Goal: Task Accomplishment & Management: Complete application form

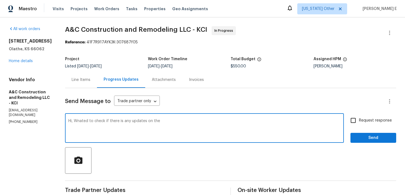
click at [284, 7] on div "Maestro Visits Projects Work Orders Tasks Properties Geo Assignments [US_STATE]…" at bounding box center [202, 8] width 405 height 17
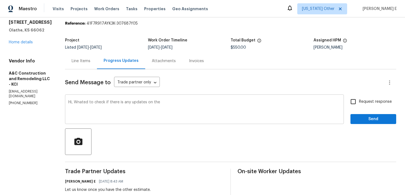
scroll to position [27, 0]
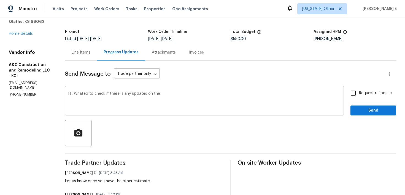
click at [91, 95] on textarea "Hi, Wnated to check if there is any updates on the" at bounding box center [204, 101] width 272 height 19
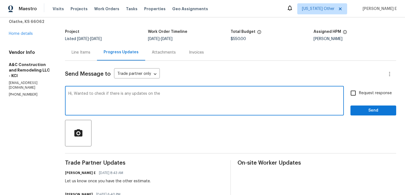
click at [180, 93] on textarea "Hi, Wanted to check if there is any updates on the" at bounding box center [204, 101] width 272 height 19
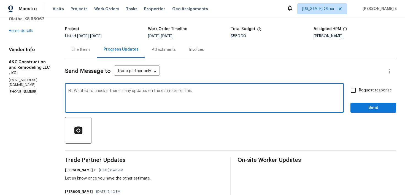
type textarea "Hi, Wanted to check if there is any updates on the estimate for this."
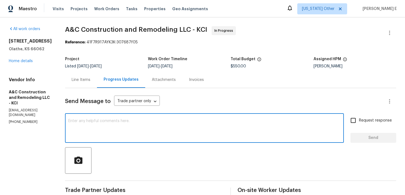
click at [130, 133] on textarea at bounding box center [204, 128] width 272 height 19
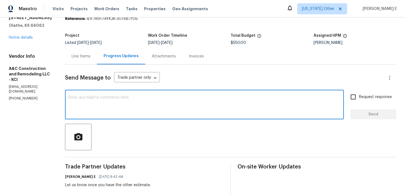
paste textarea "Hi, Wanted to check if there is any updates on the estimate for this."
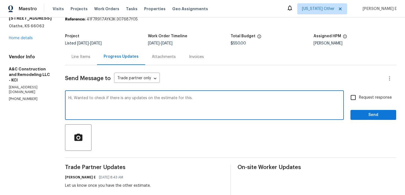
scroll to position [28, 0]
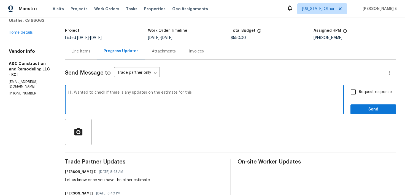
type textarea "Hi, Wanted to check if there is any updates on the estimate for this."
click at [357, 93] on input "Request response" at bounding box center [354, 92] width 12 height 12
checkbox input "true"
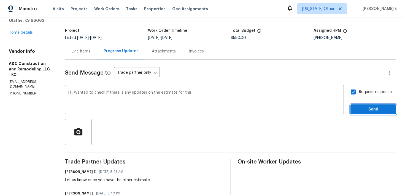
click at [359, 113] on button "Send" at bounding box center [374, 109] width 46 height 10
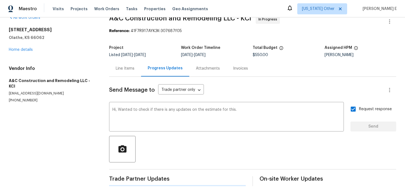
scroll to position [0, 0]
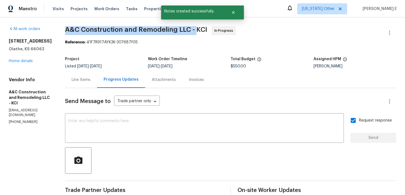
drag, startPoint x: 73, startPoint y: 28, endPoint x: 205, endPoint y: 31, distance: 131.3
copy span "A&C Construction and Remodeling LLC -"
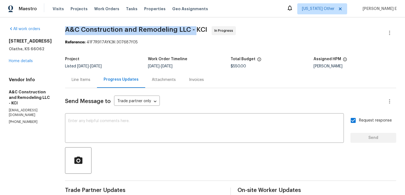
click at [85, 85] on div "Line Items" at bounding box center [81, 79] width 32 height 16
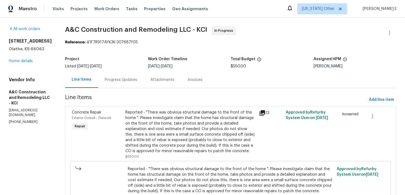
click at [174, 119] on div "Reported - "There was obvious structural damage to the front of the home ". Ple…" at bounding box center [190, 131] width 130 height 44
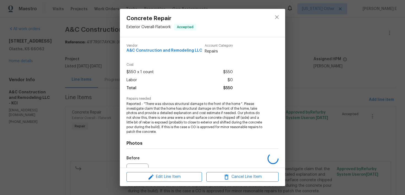
scroll to position [59, 0]
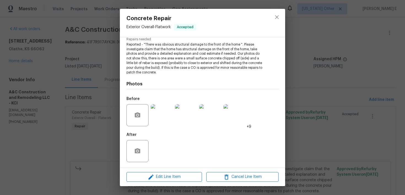
click at [160, 110] on img at bounding box center [162, 115] width 22 height 22
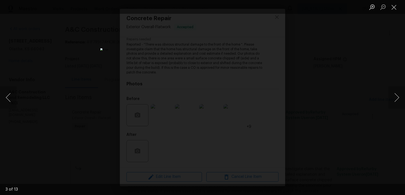
click at [314, 44] on div "Lightbox" at bounding box center [202, 97] width 405 height 195
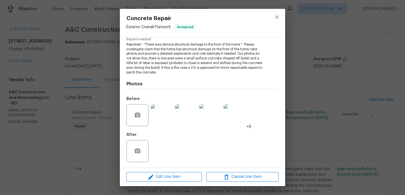
click at [314, 44] on div "Lightbox" at bounding box center [202, 97] width 405 height 195
click at [314, 44] on div "Concrete Repair Exterior Overall - Flatwork Accepted Vendor A&C Construction an…" at bounding box center [202, 97] width 405 height 195
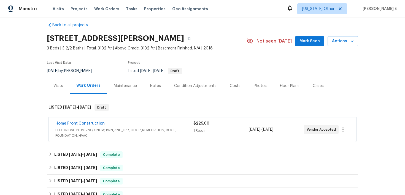
click at [119, 125] on div "Home Front Construction" at bounding box center [124, 124] width 138 height 7
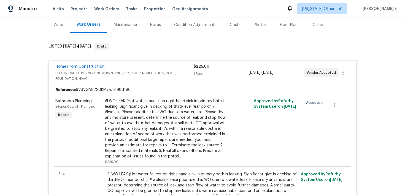
scroll to position [67, 0]
click at [111, 67] on div "Home Front Construction" at bounding box center [124, 66] width 138 height 7
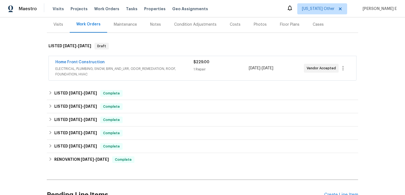
click at [123, 32] on div "Maintenance" at bounding box center [125, 24] width 36 height 16
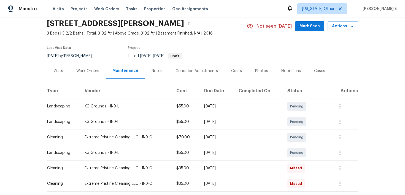
scroll to position [22, 0]
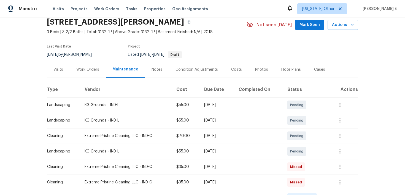
click at [92, 70] on div "Work Orders" at bounding box center [87, 70] width 23 height 6
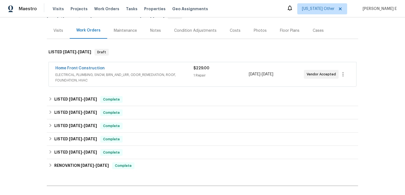
scroll to position [123, 0]
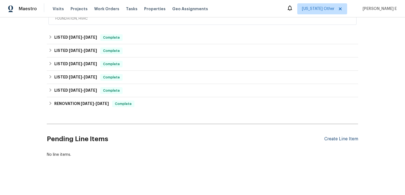
click at [342, 138] on div "Create Line Item" at bounding box center [342, 138] width 34 height 5
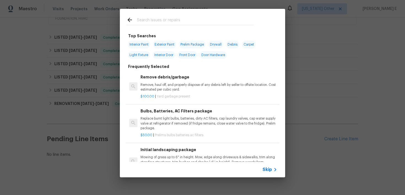
click at [271, 168] on span "Skip" at bounding box center [267, 170] width 9 height 6
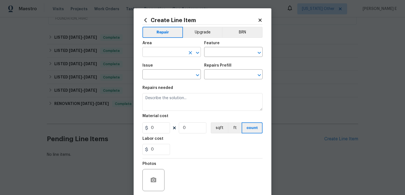
click at [168, 53] on input "text" at bounding box center [164, 52] width 43 height 9
type input "Exterior Overall"
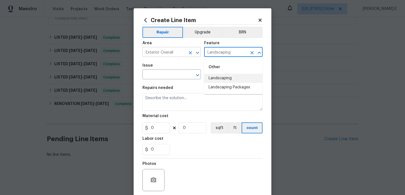
type input "Landscaping"
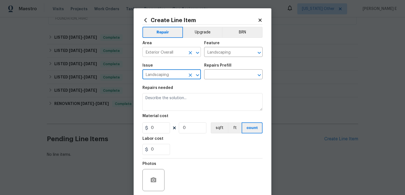
type input "Landscaping"
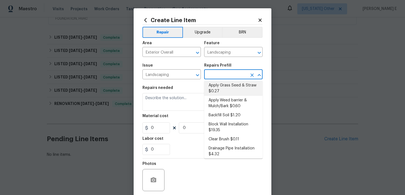
scroll to position [13, 0]
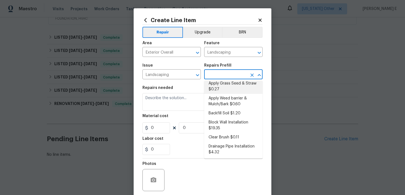
click at [218, 96] on li "Apply Weed barrier & Mulch/Bark $0.60" at bounding box center [233, 101] width 58 height 15
type input "Apply Weed barrier & Mulch/Bark $0.60"
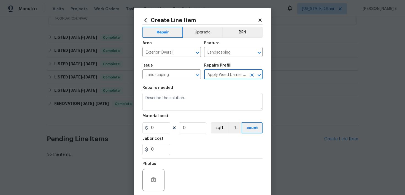
type textarea "Prep the area/ remove all debris and install weed barrier and mulch as directed…"
type input "0.6"
type input "1"
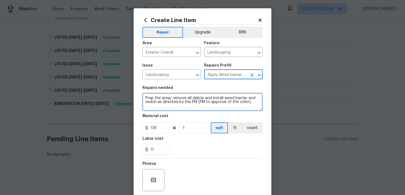
click at [201, 98] on textarea "Prep the area/ remove all debris and install weed barrier and mulch as directed…" at bounding box center [203, 102] width 120 height 18
paste textarea "Weed whack weeds down to the ground and chemical treat for regrowth"
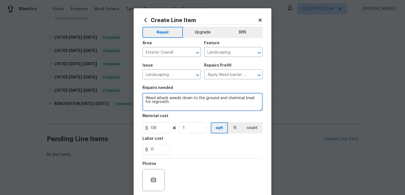
type textarea "Weed whack weeds down to the ground and chemical treat for regrowth."
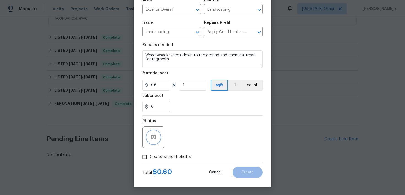
click at [151, 133] on button "button" at bounding box center [153, 136] width 13 height 13
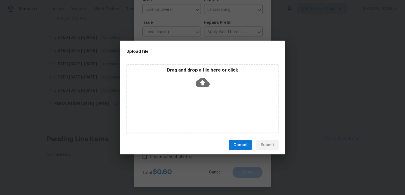
click at [199, 85] on icon at bounding box center [203, 82] width 14 height 9
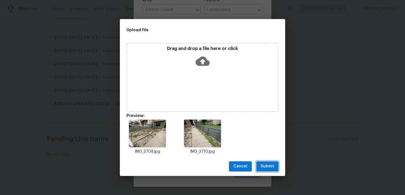
click at [263, 166] on span "Submit" at bounding box center [268, 166] width 14 height 7
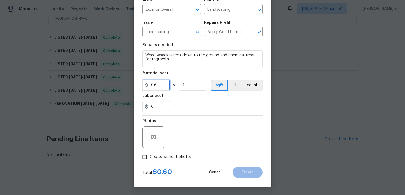
click at [154, 82] on input "0.6" at bounding box center [157, 84] width 28 height 11
type input "150"
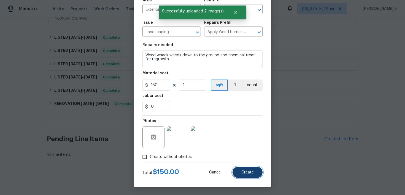
click at [243, 174] on button "Create" at bounding box center [248, 172] width 30 height 11
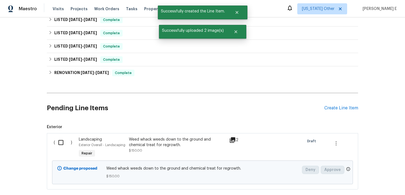
scroll to position [186, 0]
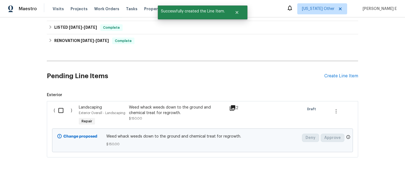
click at [58, 110] on input "checkbox" at bounding box center [63, 111] width 16 height 12
checkbox input "true"
click at [367, 183] on span "Create Work Order" at bounding box center [373, 181] width 37 height 7
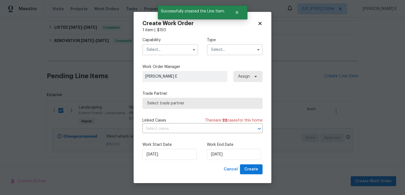
click at [194, 45] on span at bounding box center [194, 49] width 8 height 8
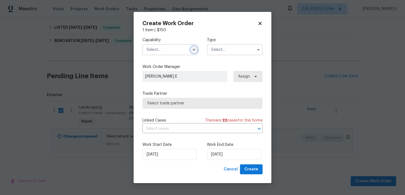
click at [193, 50] on icon "button" at bounding box center [194, 49] width 4 height 4
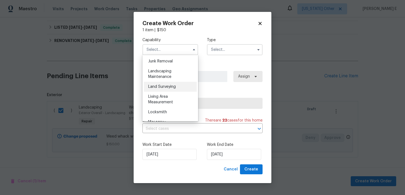
scroll to position [353, 0]
click at [170, 72] on span "Landscaping Maintenance" at bounding box center [159, 73] width 23 height 9
type input "Landscaping Maintenance"
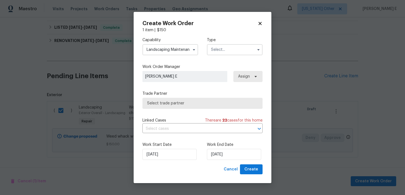
click at [214, 58] on div "Capability Landscaping Maintenance Type" at bounding box center [203, 46] width 120 height 27
click at [218, 55] on div "Capability Landscaping Maintenance Type" at bounding box center [203, 46] width 120 height 27
click at [224, 49] on input "text" at bounding box center [235, 49] width 56 height 11
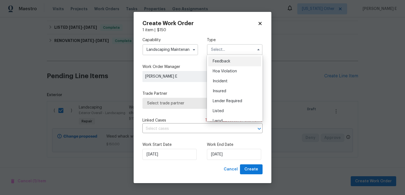
click at [223, 58] on div "Feedback" at bounding box center [234, 61] width 53 height 10
type input "Feedback"
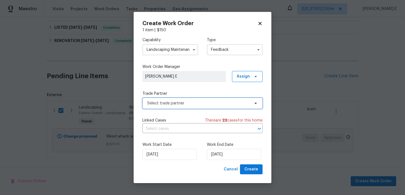
click at [169, 107] on span "Select trade partner" at bounding box center [203, 103] width 120 height 11
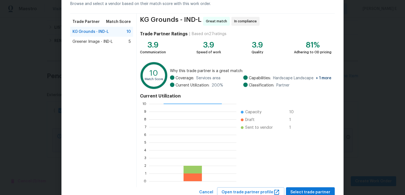
scroll to position [49, 0]
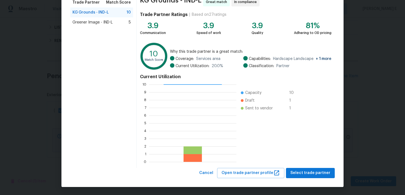
click at [291, 166] on div "KG Grounds - IND-L Great match In compliance Trade Partner Ratings | Based on 2…" at bounding box center [236, 80] width 198 height 173
click at [296, 171] on span "Select trade partner" at bounding box center [311, 172] width 40 height 7
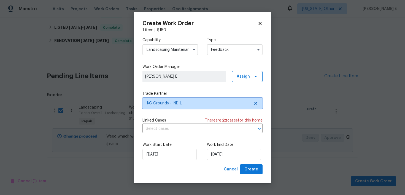
scroll to position [0, 0]
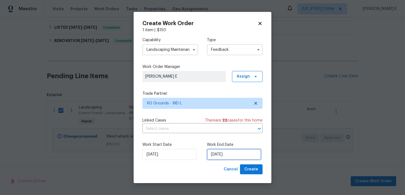
click at [235, 157] on input "[DATE]" at bounding box center [234, 154] width 54 height 11
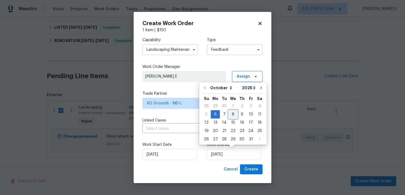
click at [231, 113] on div "8" at bounding box center [233, 114] width 9 height 8
type input "08/10/2025"
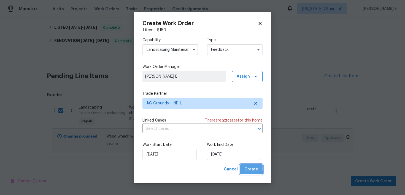
click at [245, 168] on button "Create" at bounding box center [251, 169] width 23 height 10
checkbox input "false"
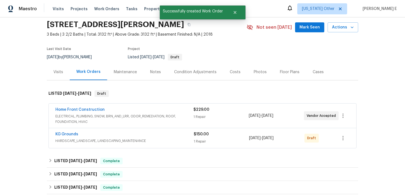
scroll to position [33, 0]
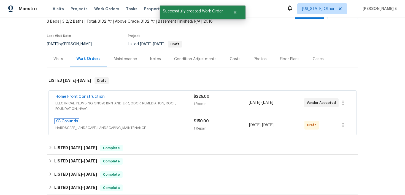
click at [69, 121] on link "KG Grounds" at bounding box center [66, 121] width 23 height 4
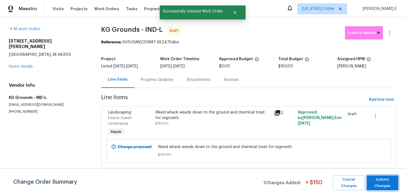
click at [387, 179] on span "Submit Changes" at bounding box center [383, 182] width 26 height 13
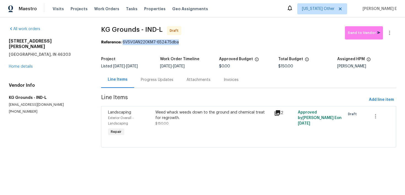
drag, startPoint x: 125, startPoint y: 43, endPoint x: 197, endPoint y: 43, distance: 71.7
click at [197, 43] on div "Reference: 6VSVGAN220KM7-652475dba" at bounding box center [248, 42] width 295 height 6
copy div "6VSVGAN220KM7-652475dba"
click at [154, 78] on div "Progress Updates" at bounding box center [157, 80] width 33 height 6
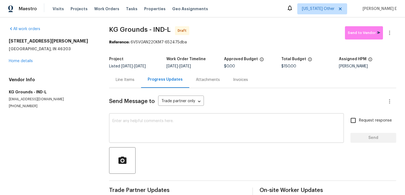
click at [144, 127] on textarea at bounding box center [227, 128] width 228 height 19
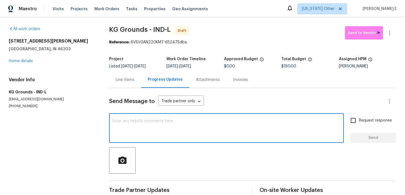
paste textarea "Hi this is Keerthana with Opendoor. I’m confirming you received the WO for the …"
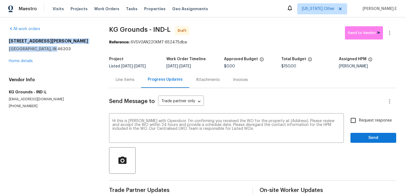
drag, startPoint x: 7, startPoint y: 40, endPoint x: 70, endPoint y: 49, distance: 63.3
click at [70, 49] on div "All work orders 917 Buchanan St Indianapolis, IN 46203 Home details Vendor Info…" at bounding box center [202, 111] width 405 height 188
copy div "917 Buchanan St Indianapolis, IN 46203"
click at [286, 122] on textarea "Hi this is Keerthana with Opendoor. I’m confirming you received the WO for the …" at bounding box center [227, 128] width 228 height 19
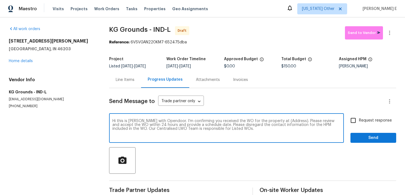
paste textarea "917 Buchanan St Indianapolis, IN 46203"
type textarea "Hi this is Keerthana with Opendoor. I’m confirming you received the WO for the …"
click at [389, 112] on div "Send Message to Trade partner only Trade partner only ​ Hi this is Keerthana wi…" at bounding box center [252, 142] width 287 height 108
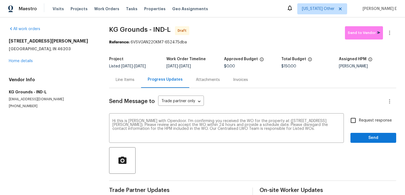
click at [372, 124] on label "Request response" at bounding box center [370, 120] width 44 height 12
click at [359, 124] on input "Request response" at bounding box center [354, 120] width 12 height 12
checkbox input "true"
click at [368, 140] on span "Send" at bounding box center [373, 137] width 37 height 7
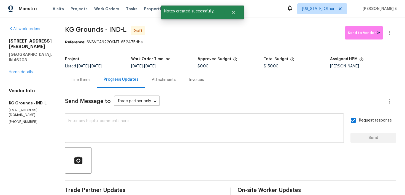
click at [174, 139] on div "x ​" at bounding box center [204, 128] width 279 height 28
paste textarea "Attention All Work Orders must include before-photos (both close-up and wide-an…"
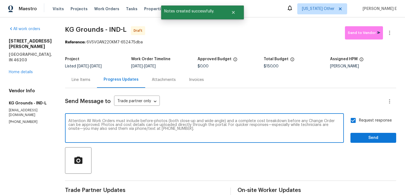
type textarea "Attention All Work Orders must include before-photos (both close-up and wide-an…"
click at [379, 140] on span "Send" at bounding box center [373, 137] width 37 height 7
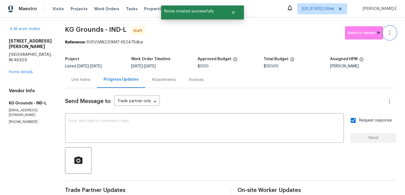
click at [388, 35] on icon "button" at bounding box center [390, 33] width 7 height 7
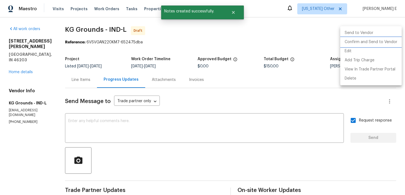
click at [373, 45] on li "Confirm and Send to Vendor" at bounding box center [371, 42] width 61 height 9
click at [245, 53] on div at bounding box center [202, 97] width 405 height 195
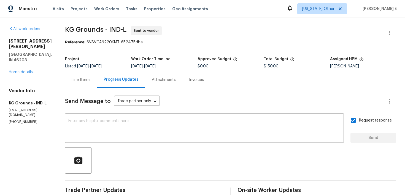
click at [114, 48] on section "KG Grounds - IND-L Sent to vendor Reference: 6VSVGAN220KM7-652475dba Project Li…" at bounding box center [230, 154] width 331 height 257
drag, startPoint x: 67, startPoint y: 31, endPoint x: 105, endPoint y: 31, distance: 38.3
click at [105, 31] on div "All work orders 917 Buchanan St Indianapolis, IN 46203 Home details Vendor Info…" at bounding box center [202, 154] width 405 height 275
copy span "KG Grounds"
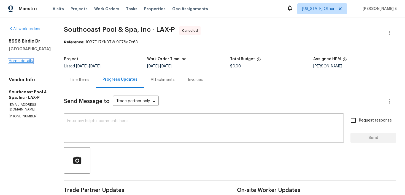
click at [24, 61] on link "Home details" at bounding box center [21, 61] width 24 height 4
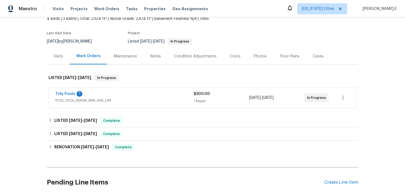
scroll to position [39, 0]
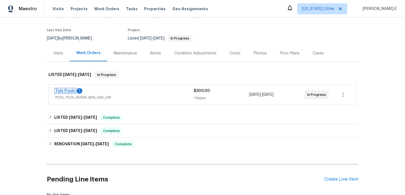
click at [66, 89] on link "Tidy Pools" at bounding box center [65, 91] width 20 height 4
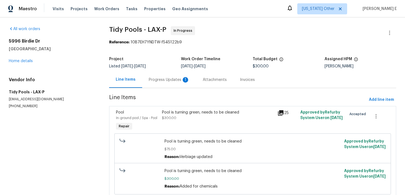
click at [164, 79] on div "Progress Updates 1" at bounding box center [169, 80] width 41 height 6
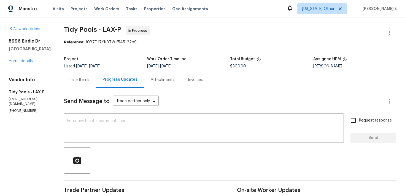
click at [77, 76] on div "Line Items" at bounding box center [80, 79] width 32 height 16
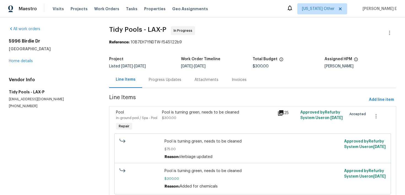
click at [140, 124] on div "Pool In-ground pool / Spa - Pool Repair" at bounding box center [137, 120] width 46 height 25
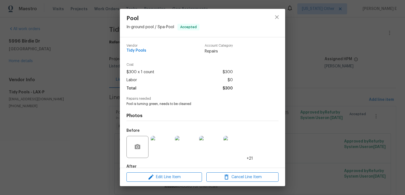
scroll to position [32, 0]
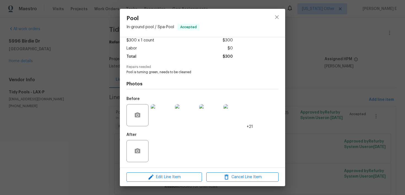
click at [160, 109] on img at bounding box center [162, 115] width 22 height 22
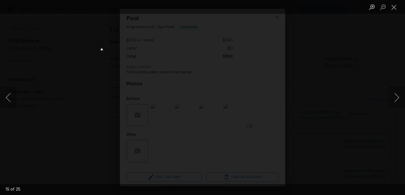
click at [306, 63] on div "Lightbox" at bounding box center [202, 97] width 405 height 195
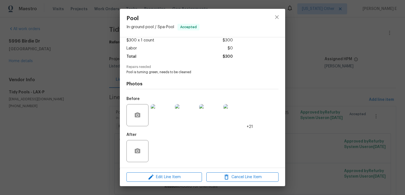
click at [306, 63] on div "Pool In-ground pool / Spa - Pool Accepted Vendor Tidy Pools Account Category Re…" at bounding box center [202, 97] width 405 height 195
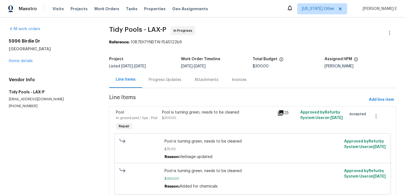
click at [152, 83] on div "Progress Updates" at bounding box center [165, 79] width 46 height 16
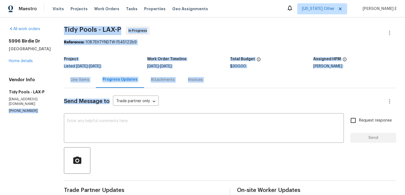
drag, startPoint x: 7, startPoint y: 105, endPoint x: 73, endPoint y: 107, distance: 66.2
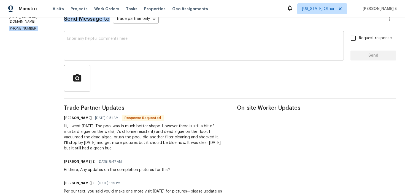
click at [129, 44] on textarea at bounding box center [204, 46] width 274 height 19
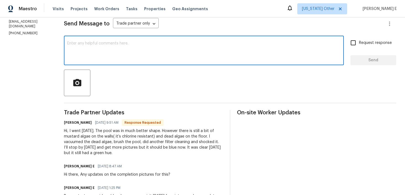
scroll to position [78, 0]
click at [95, 152] on div "Hi, I went yesterday. The pool was in much better shape. However there is still…" at bounding box center [143, 142] width 159 height 28
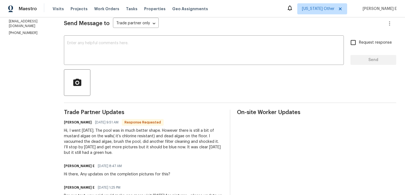
click at [95, 152] on div "Hi, I went yesterday. The pool was in much better shape. However there is still…" at bounding box center [143, 142] width 159 height 28
copy div "hue"
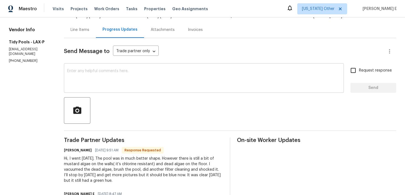
click at [225, 74] on textarea at bounding box center [204, 78] width 274 height 19
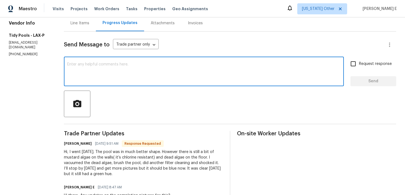
scroll to position [59, 0]
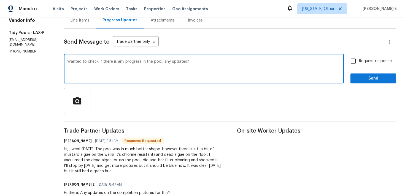
type textarea "Wanted to check if there is any progress in the pool, any updates?"
click at [359, 61] on input "Request response" at bounding box center [354, 61] width 12 height 12
checkbox input "true"
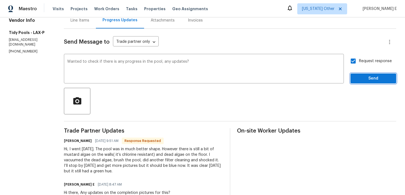
click at [361, 77] on span "Send" at bounding box center [373, 78] width 37 height 7
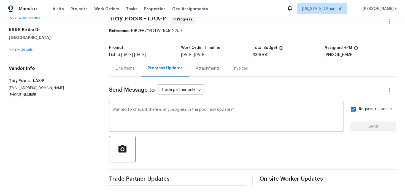
scroll to position [0, 0]
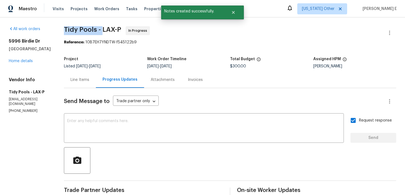
drag, startPoint x: 58, startPoint y: 30, endPoint x: 97, endPoint y: 30, distance: 38.6
copy span "Tidy Pools -"
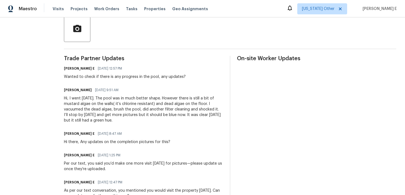
scroll to position [133, 0]
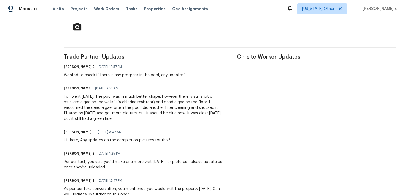
drag, startPoint x: 97, startPoint y: 97, endPoint x: 107, endPoint y: 120, distance: 25.6
click at [107, 120] on div "Hi, I went yesterday. The pool was in much better shape. However there is still…" at bounding box center [143, 108] width 159 height 28
copy div "The pool was in much better shape. However there is still a bit of mustard alga…"
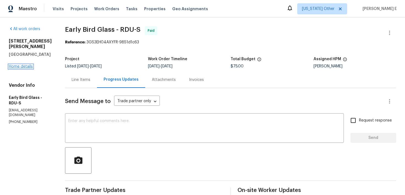
click at [19, 65] on link "Home details" at bounding box center [21, 67] width 24 height 4
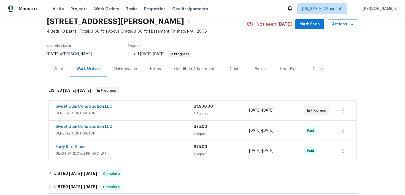
scroll to position [28, 0]
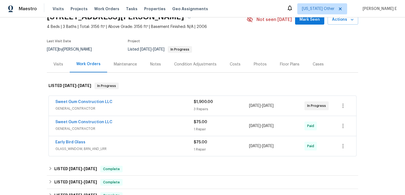
click at [78, 100] on span "Sweet Gum Construction LLC" at bounding box center [83, 102] width 57 height 6
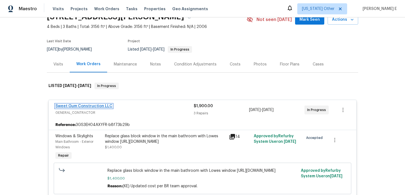
click at [85, 106] on link "Sweet Gum Construction LLC" at bounding box center [83, 106] width 57 height 4
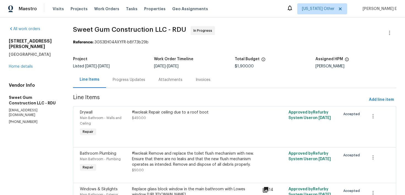
click at [125, 77] on div "Progress Updates" at bounding box center [129, 80] width 33 height 6
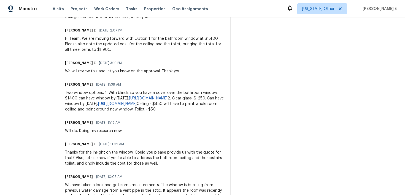
scroll to position [417, 0]
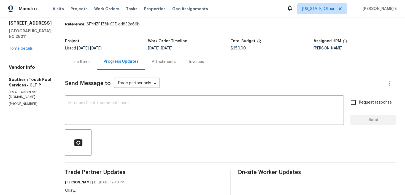
scroll to position [18, 0]
click at [214, 111] on textarea at bounding box center [204, 110] width 272 height 19
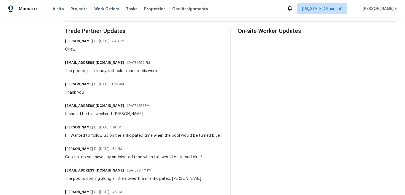
scroll to position [169, 0]
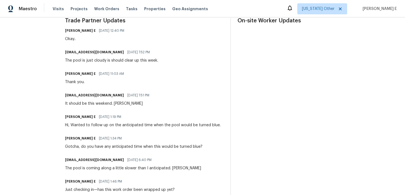
click at [173, 125] on div "Hi, Wanted to follow up on the anticipated time when the pool would be turned b…" at bounding box center [143, 125] width 156 height 6
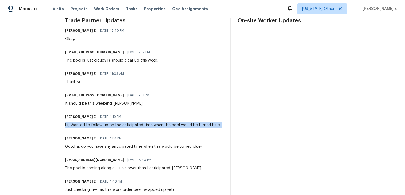
copy div "Hi, Wanted to follow up on the anticipated time when the pool would be turned b…"
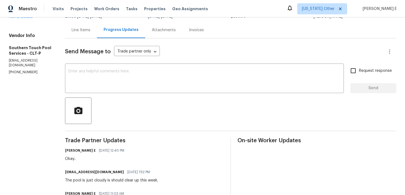
scroll to position [0, 0]
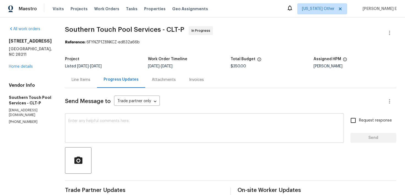
click at [190, 129] on textarea at bounding box center [204, 128] width 272 height 19
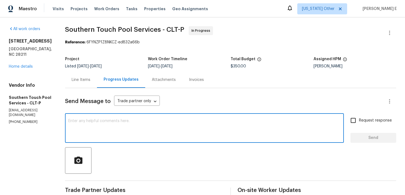
paste textarea "Hi, any idea when the pool should be looking clear and blue?"
type textarea "Hi, any idea when the pool should be looking clear and blue?"
click at [368, 121] on span "Request response" at bounding box center [375, 120] width 33 height 6
click at [359, 121] on input "Request response" at bounding box center [354, 120] width 12 height 12
checkbox input "true"
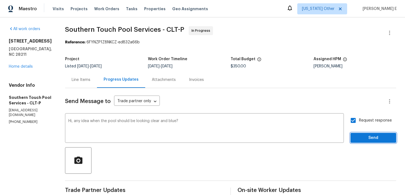
click at [367, 139] on span "Send" at bounding box center [373, 137] width 37 height 7
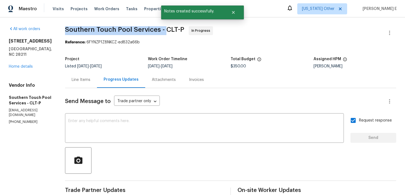
drag, startPoint x: 65, startPoint y: 31, endPoint x: 166, endPoint y: 30, distance: 101.5
copy span "Southern Touch Pool Services -"
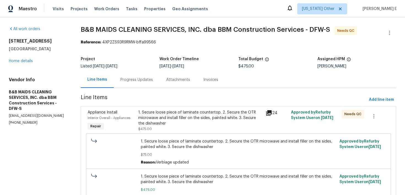
click at [137, 73] on div "Progress Updates" at bounding box center [137, 79] width 46 height 16
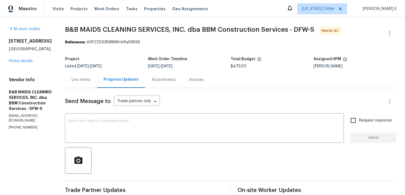
click at [92, 76] on div "Line Items" at bounding box center [81, 79] width 32 height 16
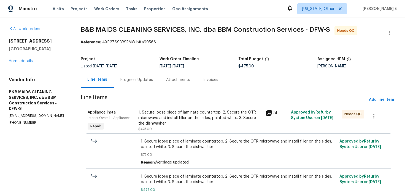
scroll to position [31, 0]
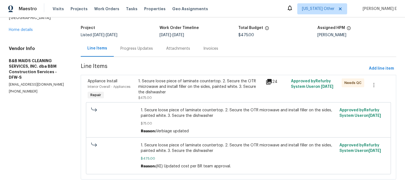
click at [188, 82] on div "1. Secure loose piece of laminate countertop. 2. Secure the OTR microwave and i…" at bounding box center [200, 86] width 124 height 17
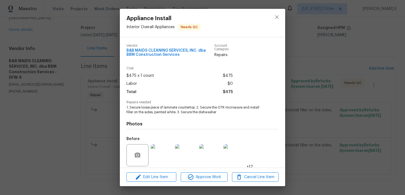
scroll to position [40, 0]
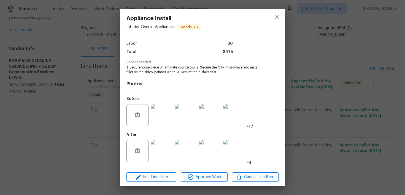
click at [159, 142] on img at bounding box center [162, 151] width 22 height 22
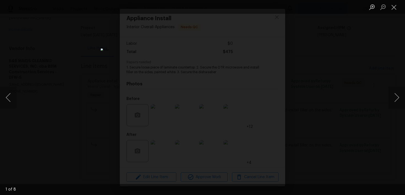
click at [318, 72] on div "Lightbox" at bounding box center [202, 97] width 405 height 195
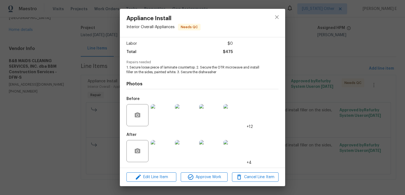
click at [156, 154] on img at bounding box center [162, 151] width 22 height 22
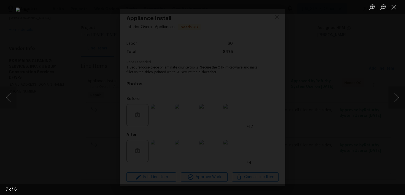
click at [232, 113] on img "Lightbox" at bounding box center [202, 96] width 372 height 179
click at [344, 93] on div "Lightbox" at bounding box center [202, 97] width 405 height 195
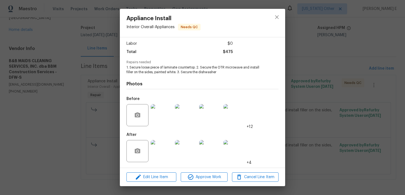
click at [344, 93] on div "Appliance Install Interior Overall - Appliances Needs QC Vendor B&B MAIDS CLEAN…" at bounding box center [202, 97] width 405 height 195
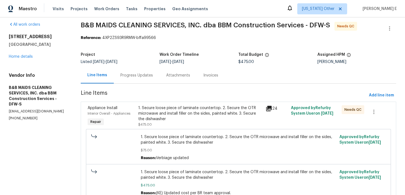
scroll to position [0, 0]
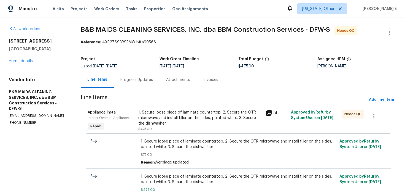
click at [140, 78] on div "Progress Updates" at bounding box center [137, 80] width 33 height 6
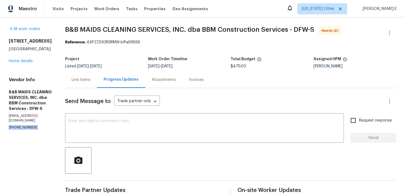
drag, startPoint x: 8, startPoint y: 117, endPoint x: 34, endPoint y: 118, distance: 25.7
copy p "(214) 732-4660"
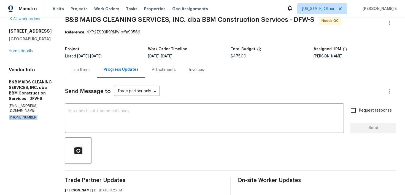
copy p "(214) 732-4660"
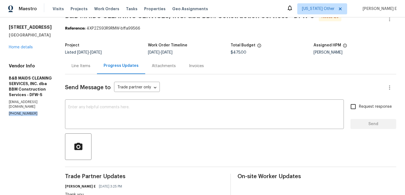
scroll to position [0, 0]
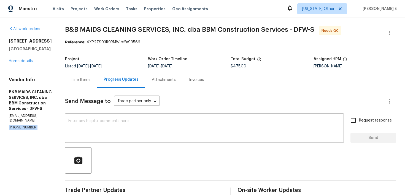
click at [97, 84] on div "Line Items" at bounding box center [81, 79] width 32 height 16
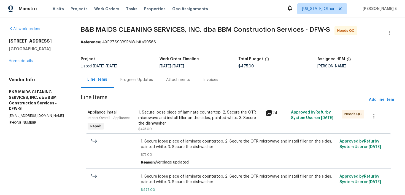
scroll to position [31, 0]
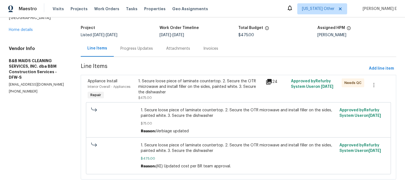
click at [177, 90] on div "1. Secure loose piece of laminate countertop. 2. Secure the OTR microwave and i…" at bounding box center [200, 86] width 124 height 17
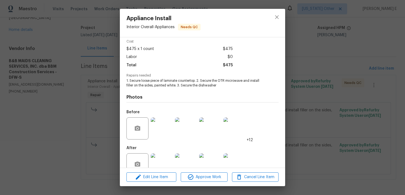
scroll to position [40, 0]
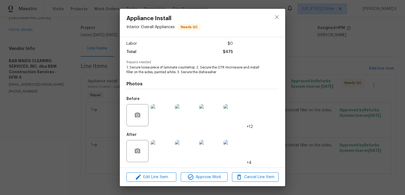
click at [161, 149] on img at bounding box center [162, 151] width 22 height 22
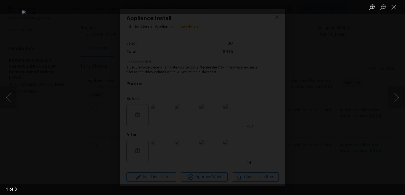
click at [338, 74] on div "Lightbox" at bounding box center [202, 97] width 405 height 195
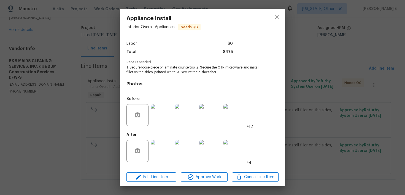
click at [338, 74] on div "Appliance Install Interior Overall - Appliances Needs QC Vendor B&B MAIDS CLEAN…" at bounding box center [202, 97] width 405 height 195
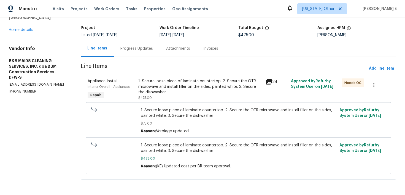
scroll to position [0, 0]
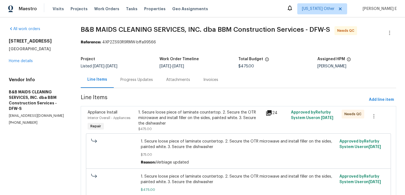
click at [152, 122] on div "1. Secure loose piece of laminate countertop. 2. Secure the OTR microwave and i…" at bounding box center [200, 117] width 124 height 17
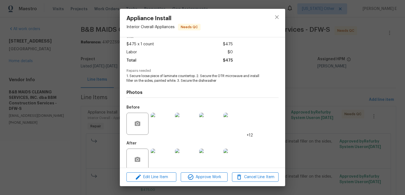
scroll to position [40, 0]
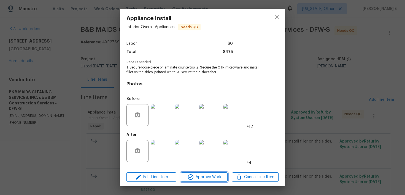
click at [195, 178] on span "Approve Work" at bounding box center [204, 176] width 43 height 7
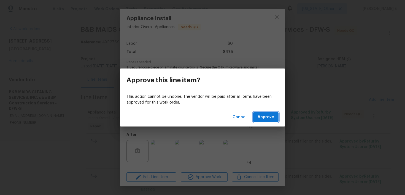
click at [260, 120] on span "Approve" at bounding box center [266, 117] width 17 height 7
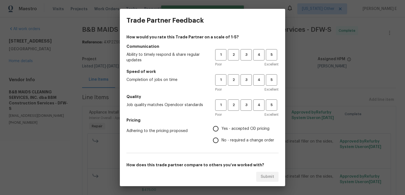
click at [252, 53] on div "1 2 3 4 5" at bounding box center [246, 54] width 63 height 11
click at [249, 53] on span "3" at bounding box center [246, 55] width 10 height 6
click at [246, 79] on span "3" at bounding box center [246, 80] width 10 height 6
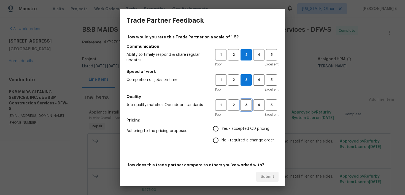
click at [247, 103] on span "3" at bounding box center [246, 105] width 10 height 6
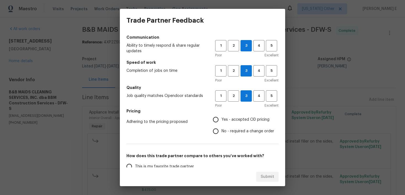
click at [217, 132] on input "No - required a change order" at bounding box center [216, 131] width 12 height 12
radio input "true"
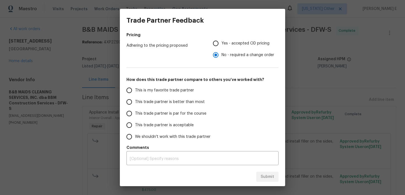
click at [171, 112] on span "This trade partner is par for the course" at bounding box center [170, 114] width 71 height 6
click at [135, 112] on input "This trade partner is par for the course" at bounding box center [130, 114] width 12 height 12
click at [262, 177] on span "Submit" at bounding box center [268, 176] width 14 height 7
radio input "true"
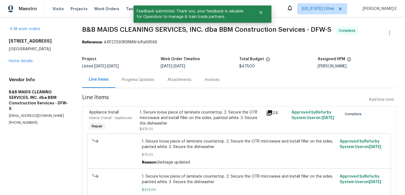
click at [132, 89] on section "B&B MAIDS CLEANING SERVICES, INC. dba BBM Construction Services - DFW-S Complet…" at bounding box center [239, 121] width 314 height 191
click at [136, 82] on div "Progress Updates" at bounding box center [138, 79] width 46 height 16
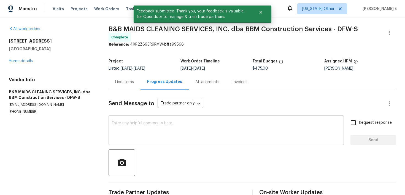
click at [138, 130] on textarea at bounding box center [226, 130] width 229 height 19
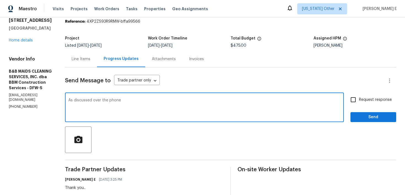
scroll to position [10, 0]
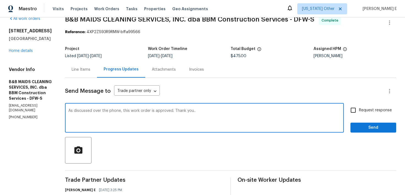
type textarea "As discussed over the phone, this work order is approved. Thank you.."
click at [365, 112] on span "Request response" at bounding box center [375, 110] width 33 height 6
click at [359, 112] on input "Request response" at bounding box center [354, 110] width 12 height 12
checkbox input "true"
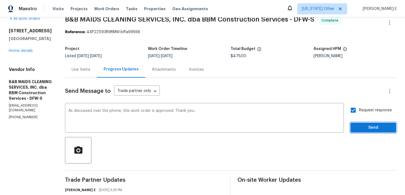
click at [376, 125] on span "Send" at bounding box center [373, 127] width 37 height 7
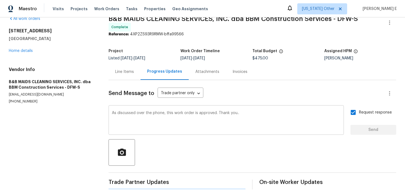
scroll to position [0, 0]
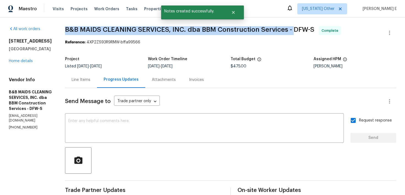
drag, startPoint x: 85, startPoint y: 29, endPoint x: 313, endPoint y: 30, distance: 228.0
click at [313, 30] on span "B&B MAIDS CLEANING SERVICES, INC. dba BBM Construction Services - DFW-S" at bounding box center [190, 29] width 250 height 7
copy span "B&B MAIDS CLEANING SERVICES, INC. dba BBM Construction Services -"
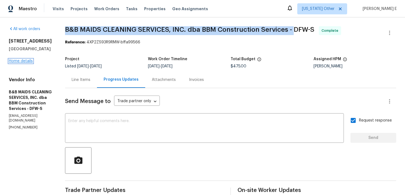
click at [26, 61] on link "Home details" at bounding box center [21, 61] width 24 height 4
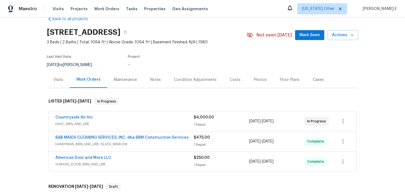
scroll to position [12, 0]
click at [108, 121] on span "HVAC, BRN_AND_LRR" at bounding box center [124, 124] width 138 height 6
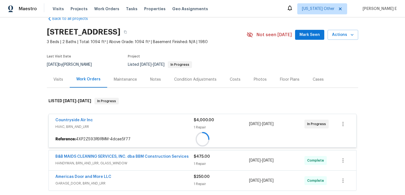
click at [108, 121] on div "Countryside Air Inc" at bounding box center [124, 120] width 138 height 7
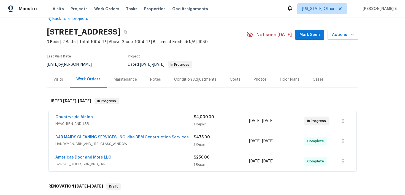
click at [108, 121] on span "HVAC, BRN_AND_LRR" at bounding box center [124, 124] width 138 height 6
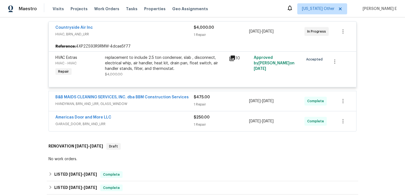
scroll to position [106, 0]
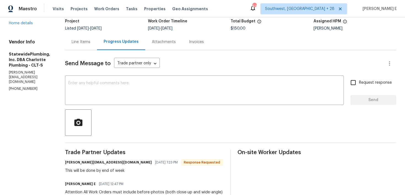
scroll to position [37, 0]
click at [213, 93] on textarea at bounding box center [204, 91] width 272 height 19
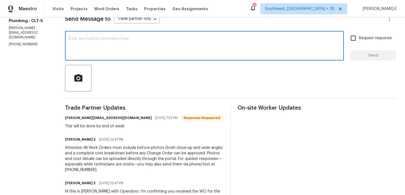
scroll to position [87, 0]
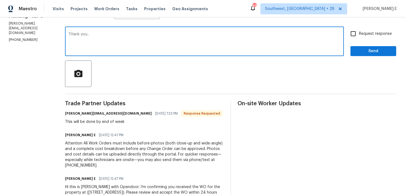
click at [83, 33] on textarea "THank you.." at bounding box center [204, 41] width 272 height 19
type textarea "Thank you.."
click at [365, 52] on span "Send" at bounding box center [373, 51] width 37 height 7
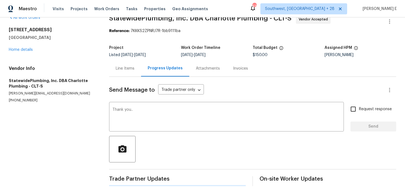
scroll to position [0, 0]
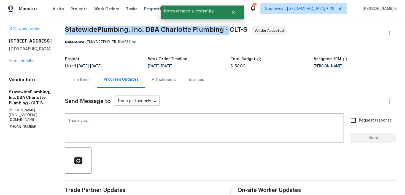
drag, startPoint x: 74, startPoint y: 28, endPoint x: 237, endPoint y: 30, distance: 163.2
click at [237, 30] on div "All work orders [STREET_ADDRESS] Home details Vendor Info StatewidePlumbing, In…" at bounding box center [202, 173] width 405 height 312
copy span "StatewidePlumbing, Inc. DBA Charlotte Plumbing -"
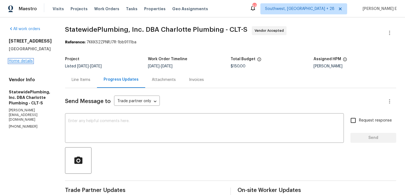
click at [29, 61] on link "Home details" at bounding box center [21, 61] width 24 height 4
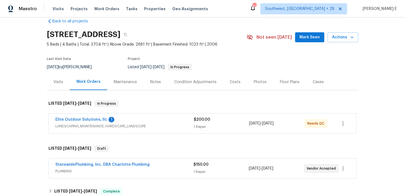
scroll to position [23, 0]
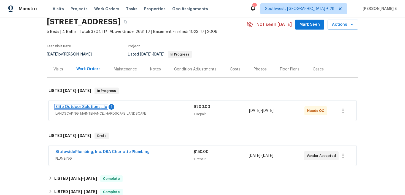
click at [83, 106] on link "Elite Outdoor Solutions, llc" at bounding box center [81, 107] width 52 height 4
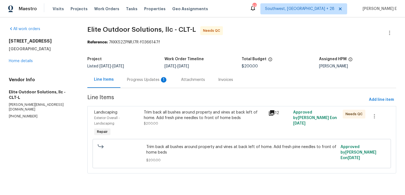
click at [146, 84] on div "Progress Updates 1" at bounding box center [148, 79] width 54 height 16
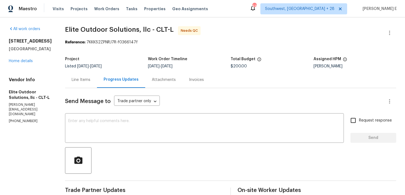
click at [86, 79] on div "Line Items" at bounding box center [81, 80] width 19 height 6
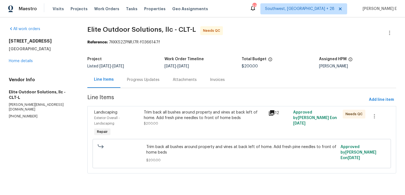
click at [193, 105] on span "Line Items" at bounding box center [227, 100] width 280 height 10
click at [189, 116] on div "Trim back all bushes around property and vines at back left of home. Add fresh …" at bounding box center [204, 114] width 121 height 11
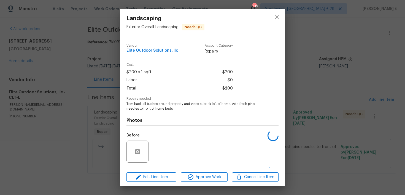
scroll to position [36, 0]
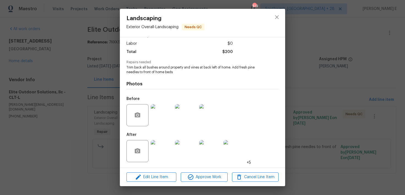
click at [157, 118] on img at bounding box center [162, 115] width 22 height 22
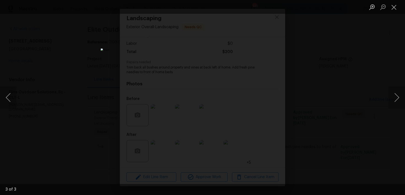
click at [336, 76] on div "Lightbox" at bounding box center [202, 97] width 405 height 195
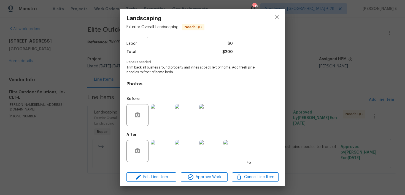
click at [163, 154] on img at bounding box center [162, 151] width 22 height 22
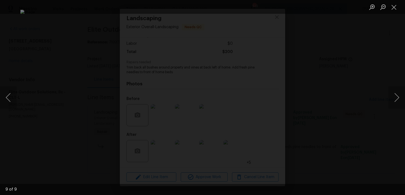
click at [368, 86] on div "Lightbox" at bounding box center [202, 97] width 405 height 195
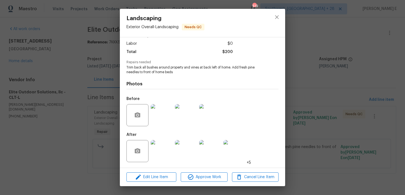
click at [368, 86] on div "Landscaping Exterior Overall - Landscaping Needs QC Vendor Elite Outdoor Soluti…" at bounding box center [202, 97] width 405 height 195
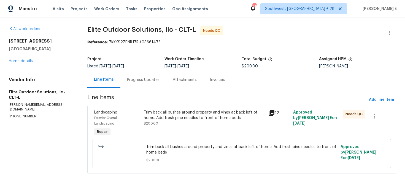
click at [368, 86] on div "Line Items Progress Updates Attachments Invoices" at bounding box center [241, 79] width 309 height 17
click at [143, 82] on div "Progress Updates" at bounding box center [143, 80] width 33 height 6
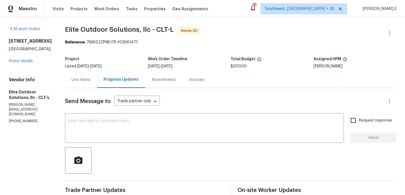
click at [81, 82] on div "Line Items" at bounding box center [81, 80] width 19 height 6
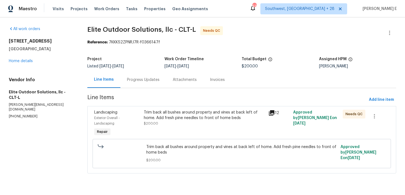
click at [144, 81] on div "Progress Updates" at bounding box center [143, 80] width 33 height 6
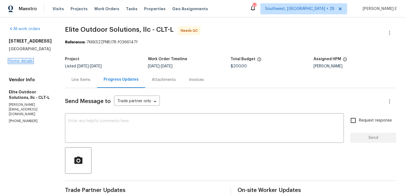
click at [27, 63] on link "Home details" at bounding box center [21, 61] width 24 height 4
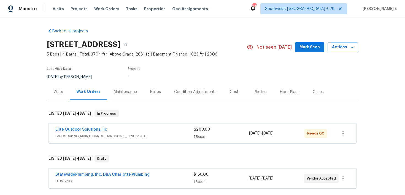
click at [129, 93] on div "Maintenance" at bounding box center [125, 92] width 23 height 6
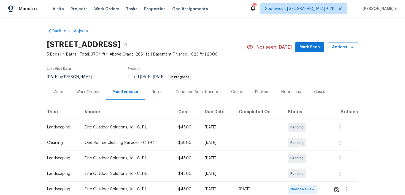
click at [50, 92] on div "Visits" at bounding box center [58, 92] width 23 height 16
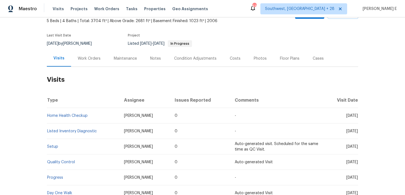
scroll to position [21, 0]
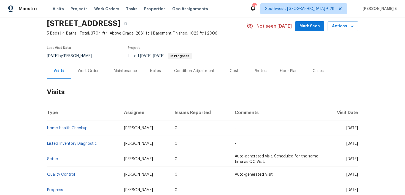
click at [92, 72] on div "Work Orders" at bounding box center [89, 71] width 23 height 6
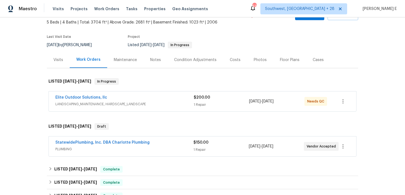
scroll to position [32, 0]
click at [95, 99] on link "Elite Outdoor Solutions, llc" at bounding box center [81, 97] width 52 height 4
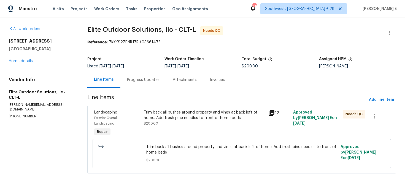
click at [130, 82] on div "Progress Updates" at bounding box center [143, 80] width 33 height 6
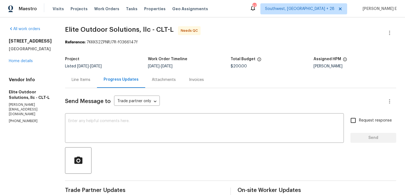
click at [79, 85] on div "Line Items" at bounding box center [81, 79] width 32 height 16
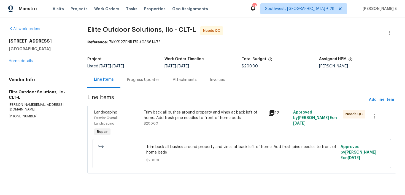
click at [172, 122] on div "Trim back all bushes around property and vines at back left of home. Add fresh …" at bounding box center [204, 117] width 121 height 17
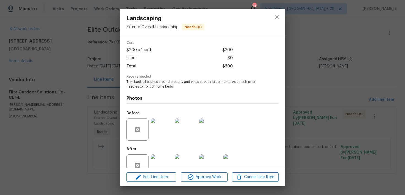
scroll to position [36, 0]
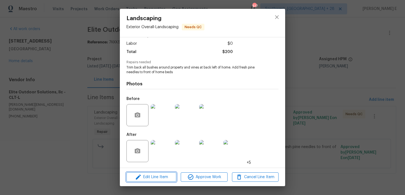
click at [156, 177] on span "Edit Line Item" at bounding box center [151, 176] width 47 height 7
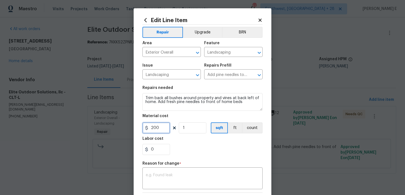
click at [155, 127] on input "200" at bounding box center [157, 127] width 28 height 11
type input "450"
click at [167, 185] on div "x ​" at bounding box center [203, 178] width 120 height 20
paste textarea "(KE) Updated per vendor's final cost."
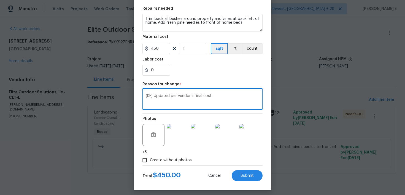
scroll to position [83, 0]
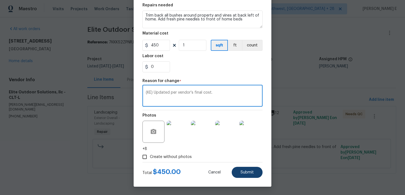
type textarea "(KE) Updated per vendor's final cost."
click at [241, 167] on button "Submit" at bounding box center [247, 172] width 31 height 11
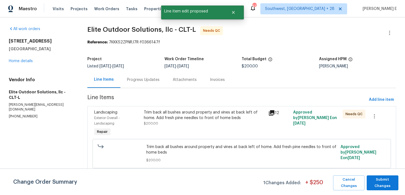
scroll to position [0, 0]
click at [383, 176] on span "Submit Changes" at bounding box center [383, 182] width 26 height 13
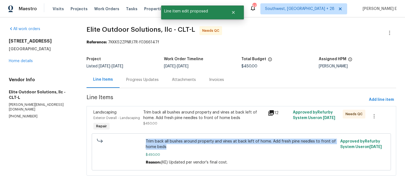
drag, startPoint x: 147, startPoint y: 147, endPoint x: 173, endPoint y: 152, distance: 27.2
click at [173, 149] on span "Trim back all bushes around property and vines at back left of home. Add fresh …" at bounding box center [242, 143] width 192 height 11
copy span "Trim back all bushes around property and vines at back left of home. Add fresh …"
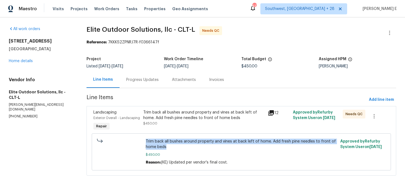
click at [137, 82] on div "Progress Updates" at bounding box center [142, 80] width 33 height 6
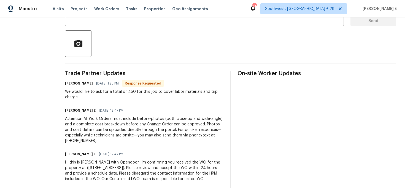
scroll to position [119, 0]
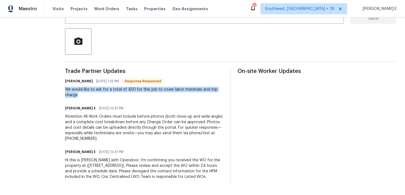
drag, startPoint x: 62, startPoint y: 89, endPoint x: 77, endPoint y: 93, distance: 16.0
click at [77, 93] on div "All work orders 1228 N Dobys Bridge Rd Fort Mill, SC 29715 Home details Vendor …" at bounding box center [202, 47] width 405 height 296
copy div "We would like to ask for a total of 450 for this job to cover labor materials a…"
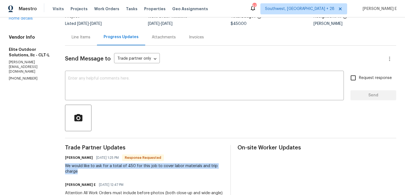
scroll to position [0, 0]
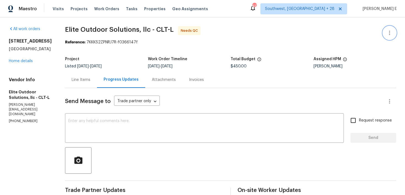
click at [389, 33] on icon "button" at bounding box center [390, 33] width 7 height 7
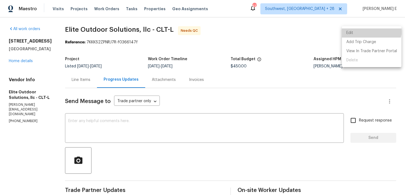
click at [357, 29] on li "Edit" at bounding box center [372, 32] width 60 height 9
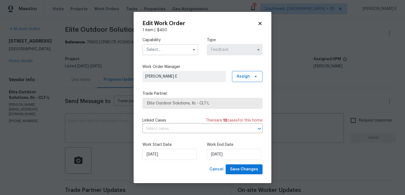
click at [155, 50] on input "text" at bounding box center [171, 49] width 56 height 11
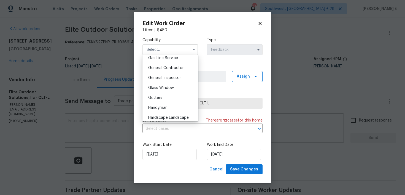
scroll to position [261, 0]
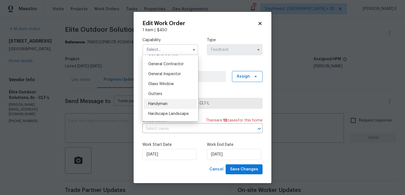
click at [154, 103] on span "Handyman" at bounding box center [157, 104] width 19 height 4
type input "Handyman"
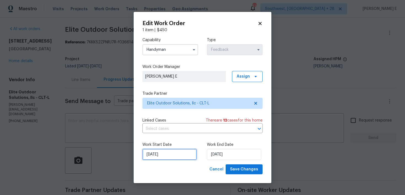
click at [175, 154] on input "03/10/2025" at bounding box center [170, 154] width 54 height 11
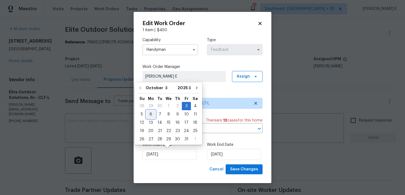
click at [151, 114] on div "6" at bounding box center [150, 114] width 9 height 8
type input "06/10/2025"
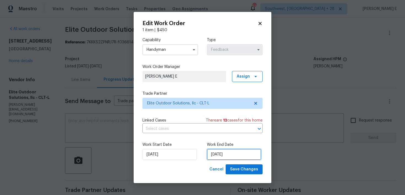
click at [226, 154] on input "07/10/2025" at bounding box center [234, 154] width 54 height 11
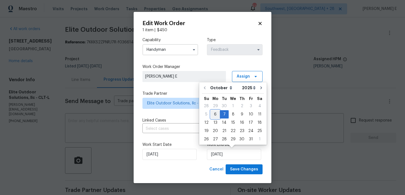
click at [214, 112] on div "6" at bounding box center [215, 114] width 9 height 8
type input "06/10/2025"
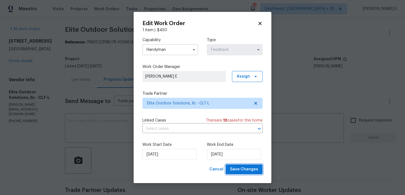
click at [247, 173] on button "Save Changes" at bounding box center [244, 169] width 37 height 10
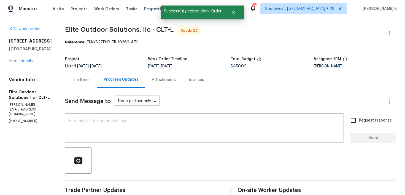
click at [77, 78] on div "Line Items" at bounding box center [81, 80] width 19 height 6
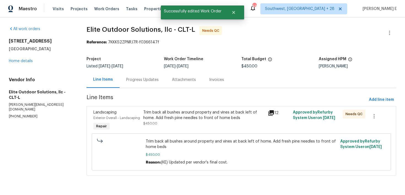
scroll to position [2, 0]
click at [172, 120] on div "Trim back all bushes around property and vines at back left of home. Add fresh …" at bounding box center [204, 117] width 122 height 17
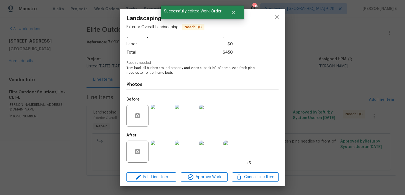
scroll to position [36, 0]
click at [52, 171] on div "Landscaping Exterior Overall - Landscaping Needs QC Vendor Elite Outdoor Soluti…" at bounding box center [202, 97] width 405 height 195
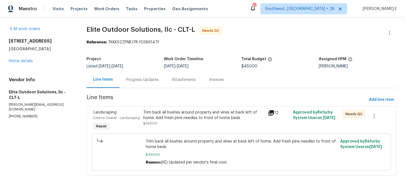
click at [169, 133] on div "Trim back all bushes around property and vines at back left of home. Add fresh …" at bounding box center [204, 120] width 125 height 25
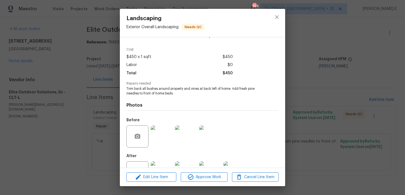
scroll to position [36, 0]
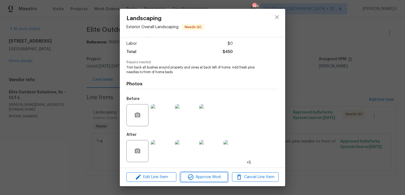
click at [199, 178] on span "Approve Work" at bounding box center [204, 176] width 43 height 7
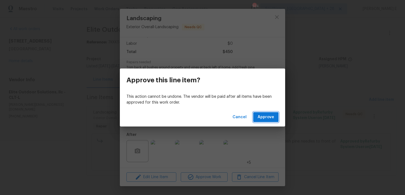
click at [262, 117] on span "Approve" at bounding box center [266, 117] width 17 height 7
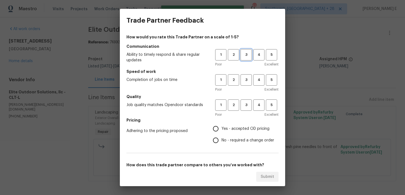
click at [246, 53] on span "3" at bounding box center [246, 55] width 10 height 6
click at [246, 83] on button "3" at bounding box center [246, 79] width 11 height 11
click at [247, 102] on span "3" at bounding box center [246, 105] width 10 height 6
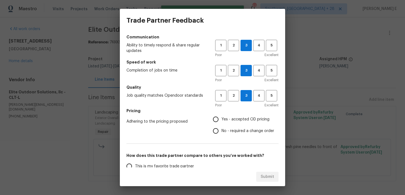
click at [219, 133] on input "No - required a change order" at bounding box center [216, 131] width 12 height 12
radio input "true"
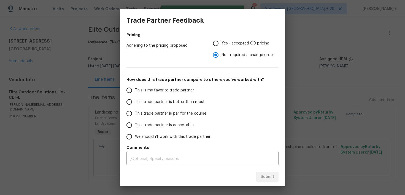
click at [192, 112] on span "This trade partner is par for the course" at bounding box center [170, 114] width 71 height 6
click at [135, 112] on input "This trade partner is par for the course" at bounding box center [130, 114] width 12 height 12
click at [260, 173] on button "Submit" at bounding box center [267, 177] width 22 height 10
radio input "true"
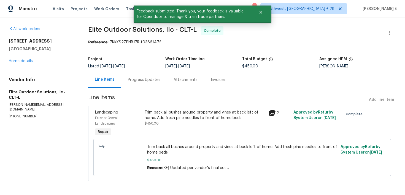
click at [143, 77] on div "Progress Updates" at bounding box center [144, 80] width 33 height 6
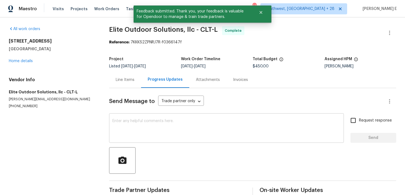
click at [146, 132] on textarea at bounding box center [227, 128] width 228 height 19
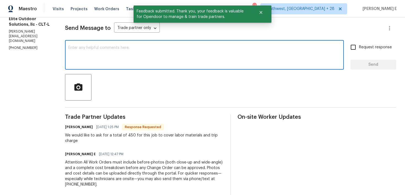
scroll to position [75, 0]
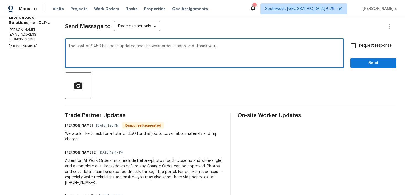
click at [154, 46] on textarea "The cost of $450 has been updated and the wokr order is approved. Thank you.." at bounding box center [204, 53] width 272 height 19
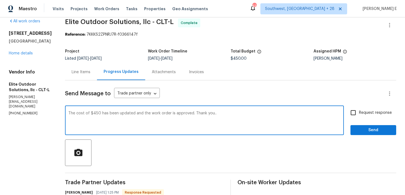
scroll to position [6, 0]
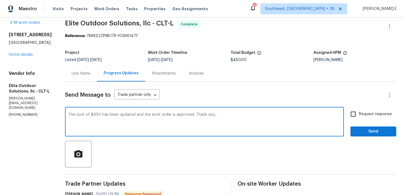
type textarea "The cost of $450 has been updated and the work order is approved. Thank you.."
click at [352, 113] on input "Request response" at bounding box center [354, 114] width 12 height 12
checkbox input "true"
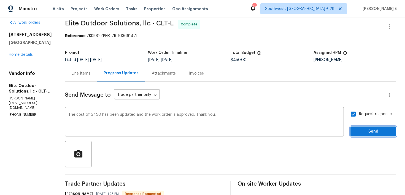
click at [360, 130] on span "Send" at bounding box center [373, 131] width 37 height 7
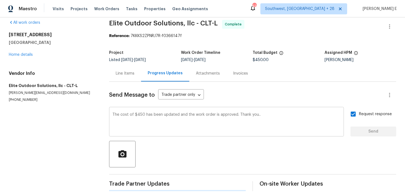
scroll to position [0, 0]
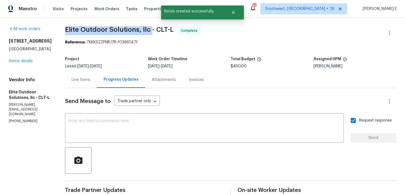
drag, startPoint x: 62, startPoint y: 32, endPoint x: 148, endPoint y: 30, distance: 85.8
click at [148, 30] on div "All work orders 1228 N Dobys Bridge Rd Fort Mill, SC 29715 Home details Vendor …" at bounding box center [202, 176] width 405 height 318
copy span "Elite Outdoor Solutions, llc"
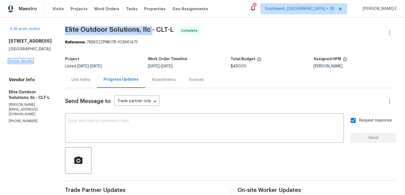
click at [21, 63] on link "Home details" at bounding box center [21, 61] width 24 height 4
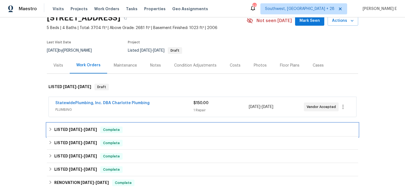
click at [59, 125] on div "LISTED 10/3/25 - 10/6/25 Complete" at bounding box center [203, 129] width 312 height 13
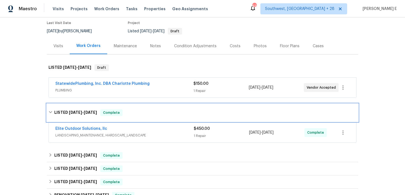
scroll to position [47, 0]
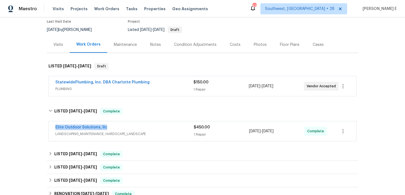
drag, startPoint x: 52, startPoint y: 127, endPoint x: 114, endPoint y: 126, distance: 62.0
click at [114, 126] on div "Elite Outdoor Solutions, llc LANDSCAPING_MAINTENANCE, HARDSCAPE_LANDSCAPE $450.…" at bounding box center [203, 131] width 308 height 20
copy link "Elite Outdoor Solutions, llc"
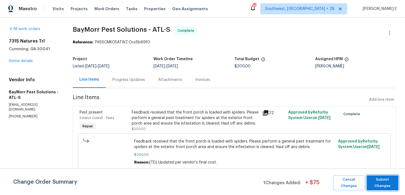
click at [377, 178] on span "Submit Changes" at bounding box center [383, 182] width 26 height 13
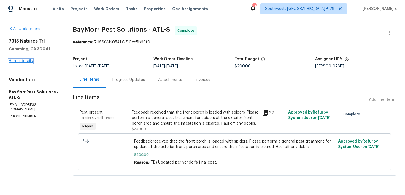
click at [23, 61] on link "Home details" at bounding box center [21, 61] width 24 height 4
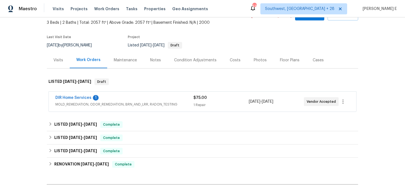
scroll to position [41, 0]
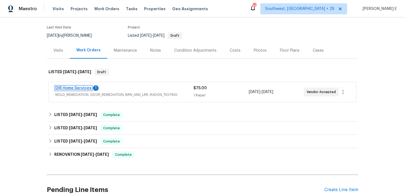
click at [85, 87] on link "DIR Home Services" at bounding box center [73, 88] width 36 height 4
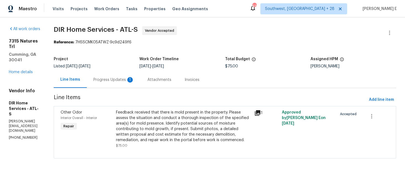
click at [134, 79] on div "Progress Updates 1" at bounding box center [113, 80] width 41 height 6
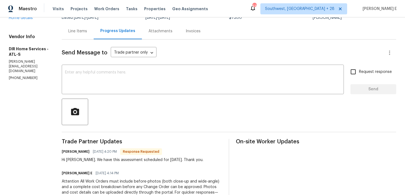
scroll to position [46, 0]
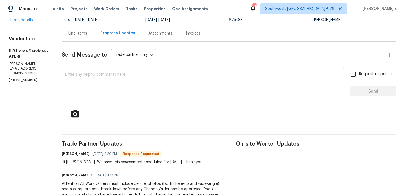
click at [174, 77] on textarea at bounding box center [203, 82] width 276 height 19
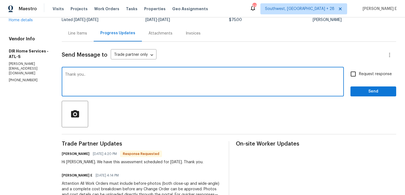
type textarea "Thank you.."
click at [365, 90] on span "Send" at bounding box center [373, 91] width 37 height 7
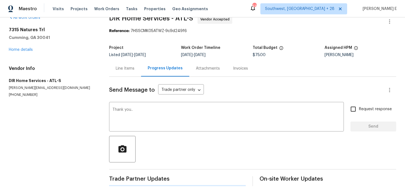
scroll to position [0, 0]
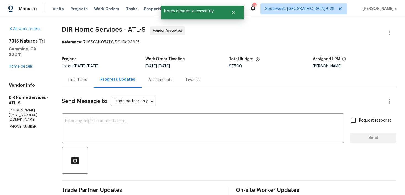
click at [71, 84] on div "Line Items" at bounding box center [78, 79] width 32 height 16
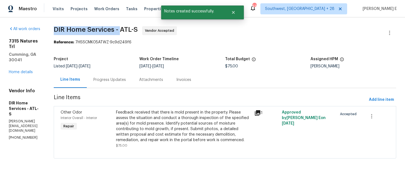
drag, startPoint x: 71, startPoint y: 31, endPoint x: 136, endPoint y: 31, distance: 65.1
click at [136, 31] on span "DIR Home Services - ATL-S" at bounding box center [96, 29] width 84 height 7
copy span "DIR Home Services -"
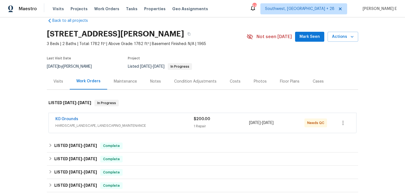
scroll to position [11, 0]
click at [77, 118] on link "KG Grounds" at bounding box center [66, 119] width 23 height 4
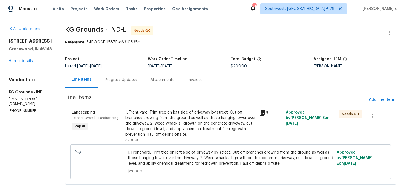
click at [119, 89] on section "KG Grounds - IND-L Needs QC Reference: 54PWGCEJJ58ZR-d6310835c Project Listed […" at bounding box center [230, 108] width 331 height 165
click at [126, 81] on div "Progress Updates" at bounding box center [121, 80] width 33 height 6
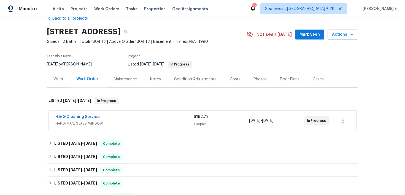
scroll to position [13, 0]
click at [116, 119] on div "H & G Cleaning Service" at bounding box center [124, 117] width 138 height 7
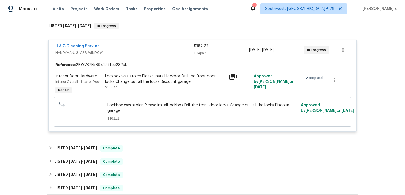
scroll to position [103, 0]
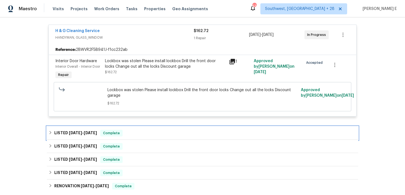
click at [83, 135] on h6 "LISTED [DATE] - [DATE]" at bounding box center [75, 133] width 43 height 7
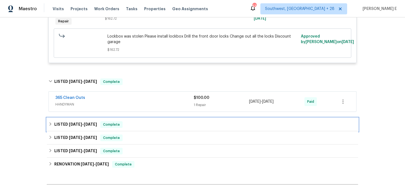
click at [84, 128] on div "LISTED [DATE] - [DATE] Complete" at bounding box center [203, 124] width 312 height 13
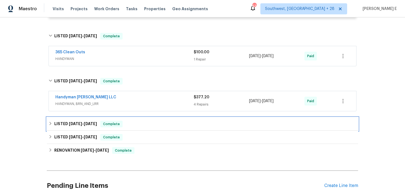
click at [84, 128] on div "LISTED [DATE] - [DATE] Complete" at bounding box center [203, 123] width 312 height 13
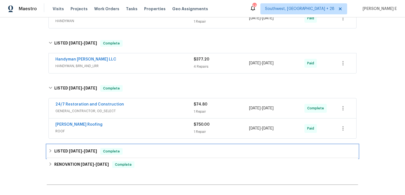
click at [77, 150] on span "[DATE]" at bounding box center [75, 151] width 13 height 4
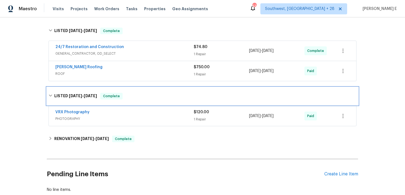
scroll to position [297, 0]
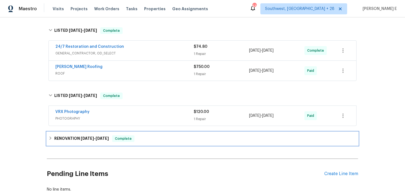
click at [81, 137] on span "[DATE]" at bounding box center [87, 138] width 13 height 4
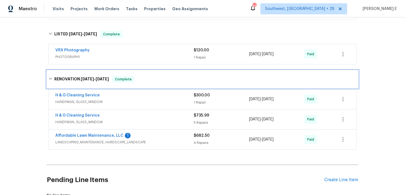
scroll to position [366, 0]
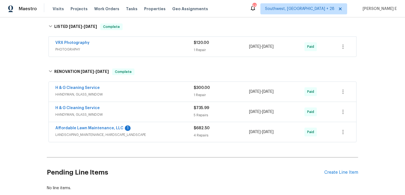
click at [156, 125] on div "Affordable Lawn Maintenance, LLC 1" at bounding box center [124, 128] width 138 height 7
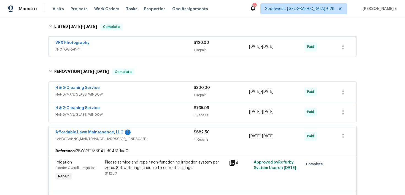
click at [147, 130] on div "Affordable Lawn Maintenance, LLC 1" at bounding box center [124, 132] width 138 height 7
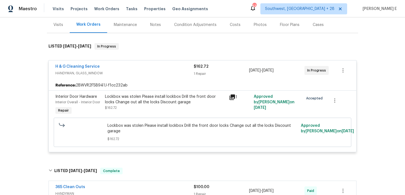
scroll to position [0, 0]
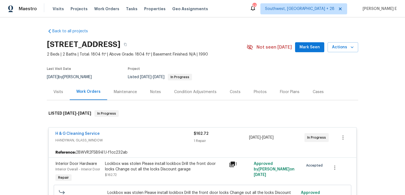
click at [127, 138] on span "HANDYMAN, GLASS_WINDOW" at bounding box center [124, 140] width 138 height 6
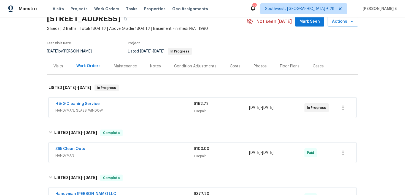
scroll to position [26, 0]
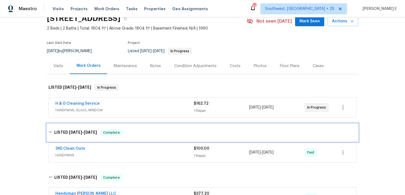
click at [63, 138] on div "LISTED [DATE] - [DATE] Complete" at bounding box center [203, 133] width 312 height 18
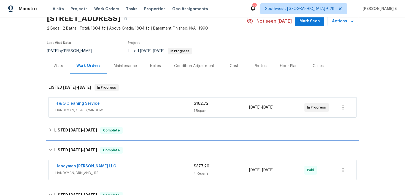
click at [61, 147] on h6 "LISTED [DATE] - [DATE]" at bounding box center [75, 150] width 43 height 7
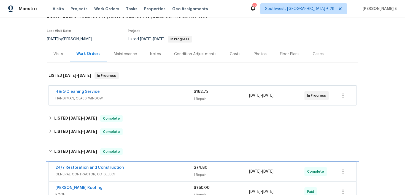
click at [62, 148] on h6 "LISTED [DATE] - [DATE]" at bounding box center [75, 151] width 43 height 7
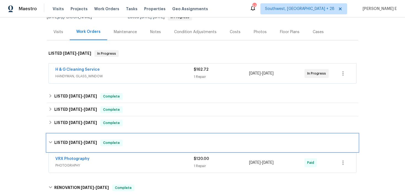
click at [66, 139] on div "LISTED [DATE] - [DATE] Complete" at bounding box center [203, 143] width 312 height 18
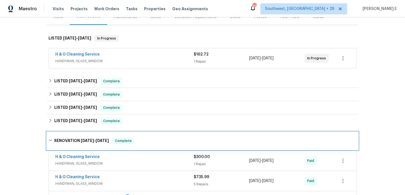
click at [67, 136] on div "RENOVATION [DATE] - [DATE] Complete" at bounding box center [203, 141] width 312 height 18
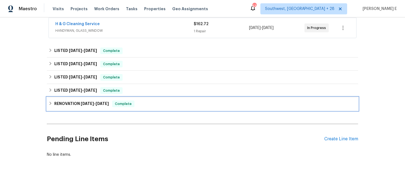
scroll to position [0, 0]
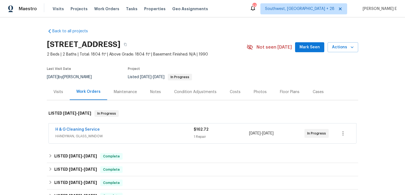
click at [33, 109] on div "Back to all projects [STREET_ADDRESS] 2 Beds | 2 Baths | Total: 1804 ft² | Abov…" at bounding box center [202, 105] width 405 height 177
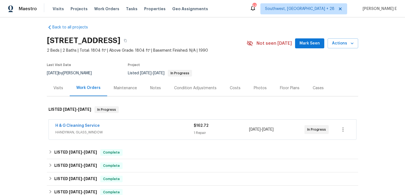
click at [211, 80] on div "Condition Adjustments" at bounding box center [196, 88] width 56 height 16
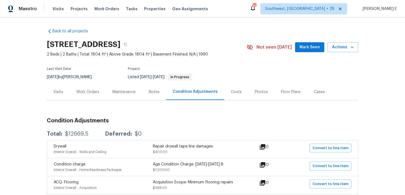
click at [85, 95] on div "Work Orders" at bounding box center [88, 92] width 36 height 16
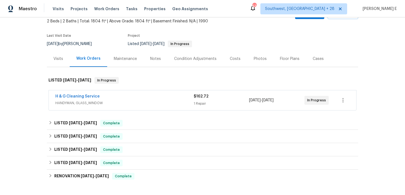
scroll to position [105, 0]
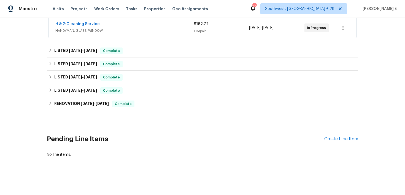
click at [349, 136] on div "Pending Line Items Create Line Item" at bounding box center [203, 139] width 312 height 26
click at [336, 140] on div "Create Line Item" at bounding box center [342, 138] width 34 height 5
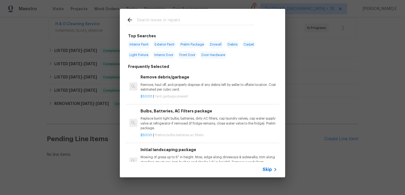
click at [272, 172] on icon at bounding box center [275, 169] width 7 height 7
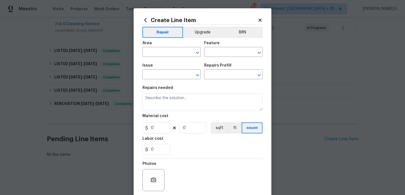
click at [156, 47] on div "Area" at bounding box center [172, 44] width 58 height 7
click at [149, 57] on span "Area ​" at bounding box center [172, 49] width 58 height 22
click at [154, 50] on input "text" at bounding box center [164, 52] width 43 height 9
type input "HVAC"
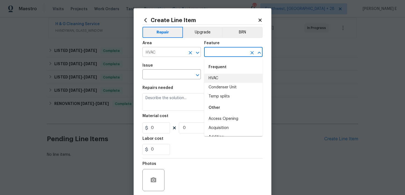
type input "HVAC"
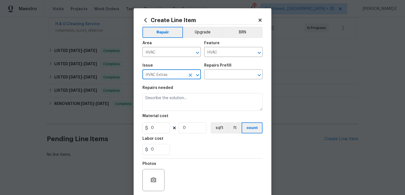
type input "HVAC Extras"
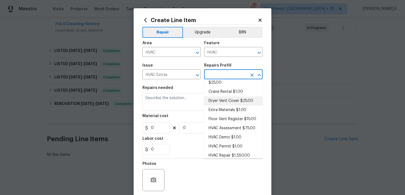
scroll to position [38, 0]
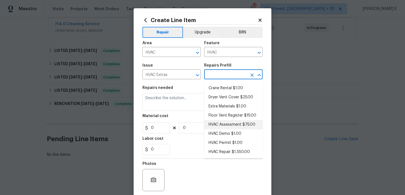
click at [219, 121] on li "HVAC Assessment $75.00" at bounding box center [233, 124] width 58 height 9
type input "HVAC Assessment $75.00"
type textarea "HVAC not working properly. Inspect system and diagnose problem."
type input "75"
type input "1"
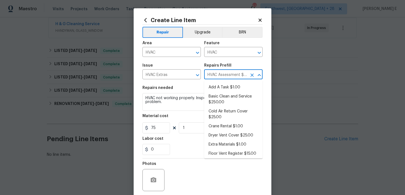
scroll to position [9, 0]
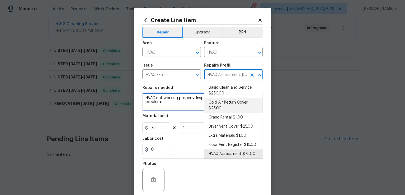
click at [190, 102] on textarea "HVAC not working properly. Inspect system and diagnose problem." at bounding box center [203, 102] width 120 height 18
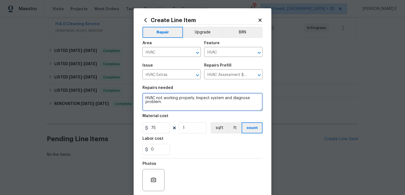
click at [190, 102] on textarea "HVAC not working properly. Inspect system and diagnose problem." at bounding box center [203, 102] width 120 height 18
paste textarea "Feedback received that the HVAC system is not working properly. Please assess H…"
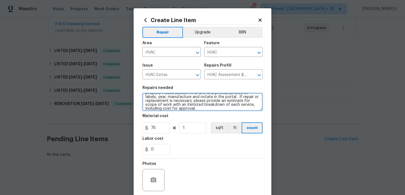
scroll to position [0, 0]
type textarea "Feedback received that the HVAC system is not working properly. Please assess H…"
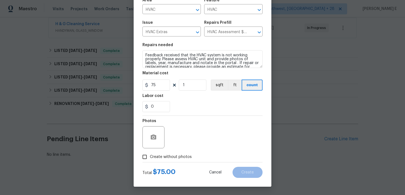
click at [164, 154] on span "Create without photos" at bounding box center [171, 157] width 42 height 6
click at [150, 154] on input "Create without photos" at bounding box center [145, 156] width 10 height 10
checkbox input "true"
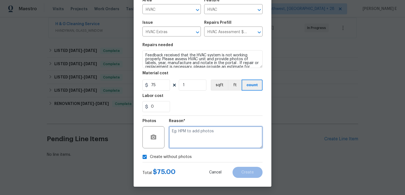
click at [196, 139] on textarea at bounding box center [216, 137] width 94 height 22
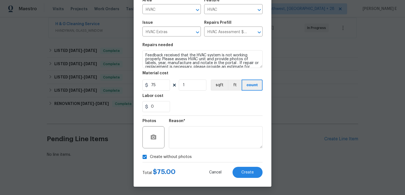
click at [246, 165] on div "Total $ 75.00 Cancel Create" at bounding box center [203, 169] width 120 height 15
click at [239, 176] on button "Create" at bounding box center [248, 172] width 30 height 11
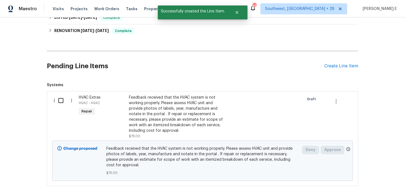
scroll to position [200, 0]
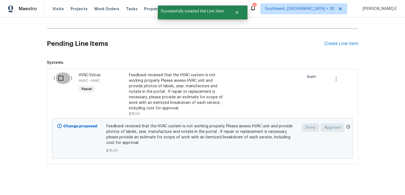
click at [61, 79] on input "checkbox" at bounding box center [63, 78] width 16 height 12
checkbox input "true"
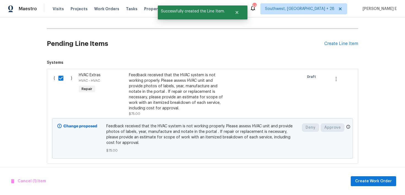
click at [364, 175] on div "Cancel (1) Item Create Work Order" at bounding box center [202, 181] width 405 height 28
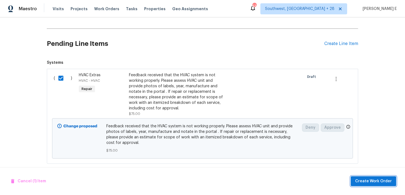
click at [363, 180] on span "Create Work Order" at bounding box center [373, 181] width 37 height 7
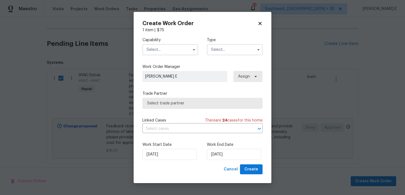
click at [180, 50] on input "text" at bounding box center [171, 49] width 56 height 11
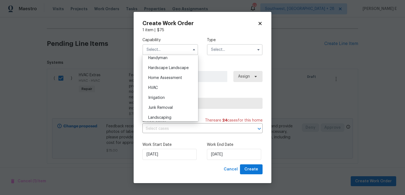
scroll to position [308, 0]
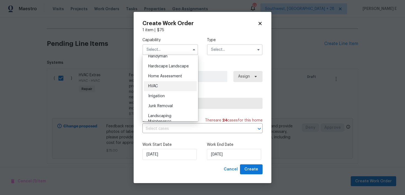
click at [178, 83] on div "HVAC" at bounding box center [170, 86] width 53 height 10
type input "HVAC"
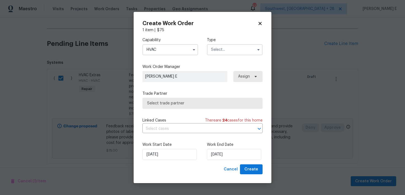
click at [226, 50] on input "text" at bounding box center [235, 49] width 56 height 11
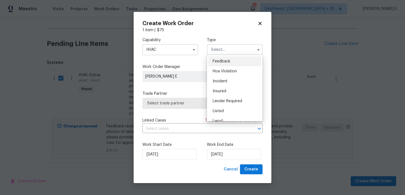
click at [223, 59] on div "Feedback" at bounding box center [234, 61] width 53 height 10
type input "Feedback"
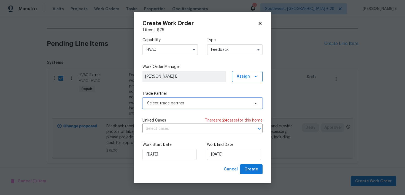
click at [156, 106] on span "Select trade partner" at bounding box center [203, 103] width 120 height 11
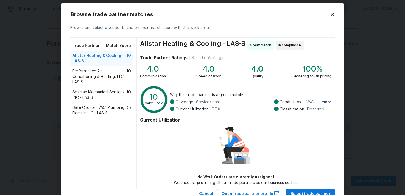
scroll to position [6, 0]
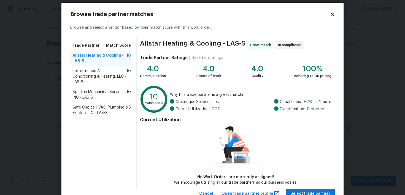
click at [92, 77] on span "Performance Air Conditioning & Heating, LLC - LAS-S" at bounding box center [100, 76] width 54 height 17
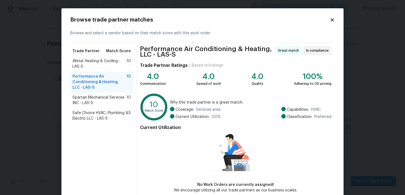
click at [94, 91] on div "Performance Air Conditioning & Heating, LLC - LAS-S 10" at bounding box center [101, 81] width 63 height 21
click at [90, 97] on span "Spartan Mechanical Services INC - LAS-S" at bounding box center [100, 100] width 54 height 11
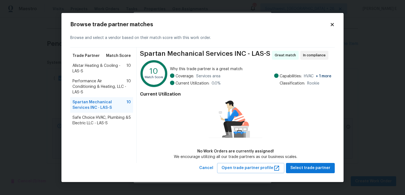
click at [86, 67] on span "Allstar Heating & Cooling - LAS-S" at bounding box center [100, 68] width 54 height 11
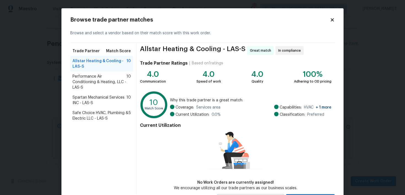
scroll to position [26, 0]
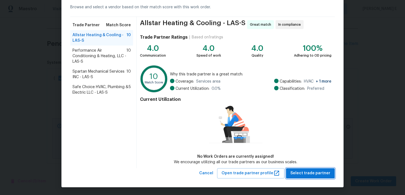
click at [324, 172] on span "Select trade partner" at bounding box center [311, 173] width 40 height 7
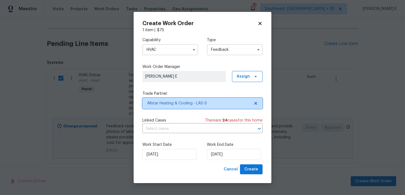
scroll to position [0, 0]
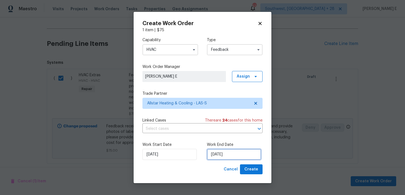
click at [234, 153] on input "[DATE]" at bounding box center [234, 154] width 54 height 11
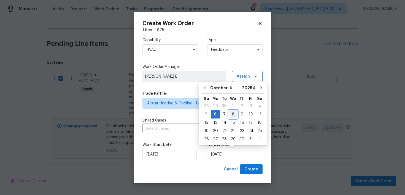
click at [233, 113] on div "8" at bounding box center [233, 114] width 9 height 8
type input "[DATE]"
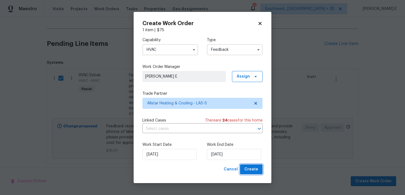
click at [250, 167] on span "Create" at bounding box center [252, 169] width 14 height 7
checkbox input "false"
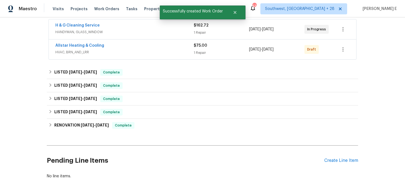
scroll to position [90, 0]
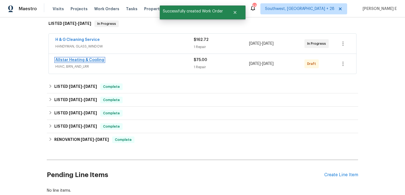
click at [80, 60] on link "Allstar Heating & Cooling" at bounding box center [79, 60] width 49 height 4
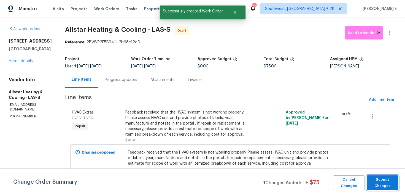
click at [386, 182] on span "Submit Changes" at bounding box center [383, 182] width 26 height 13
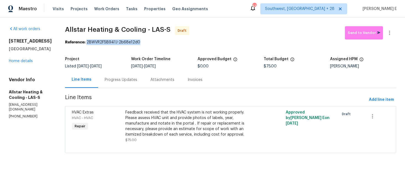
drag, startPoint x: 84, startPoint y: 44, endPoint x: 143, endPoint y: 44, distance: 59.3
click at [143, 44] on div "Reference: 2BWVR2F5B941J-2b68e12d0" at bounding box center [230, 42] width 331 height 6
copy div "2BWVR2F5B941J-2b68e12d0"
click at [115, 86] on div "Progress Updates" at bounding box center [121, 79] width 46 height 16
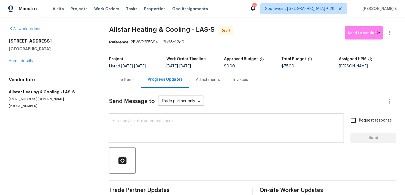
click at [157, 124] on textarea at bounding box center [227, 128] width 228 height 19
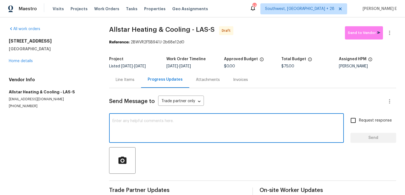
paste textarea "Hi this is [PERSON_NAME] with Opendoor. I’m confirming you received the WO for …"
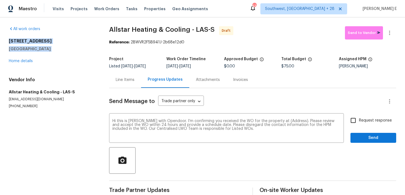
drag, startPoint x: 8, startPoint y: 43, endPoint x: 58, endPoint y: 54, distance: 51.0
click at [58, 54] on div "All work orders [STREET_ADDRESS] Home details Vendor Info Allstar Heating & Coo…" at bounding box center [202, 111] width 405 height 188
copy div "[STREET_ADDRESS]"
click at [285, 122] on textarea "Hi this is [PERSON_NAME] with Opendoor. I’m confirming you received the WO for …" at bounding box center [227, 128] width 228 height 19
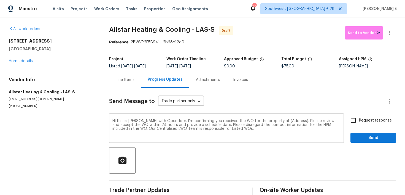
click at [285, 122] on textarea "Hi this is [PERSON_NAME] with Opendoor. I’m confirming you received the WO for …" at bounding box center [227, 128] width 228 height 19
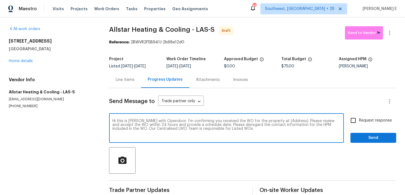
paste textarea "[STREET_ADDRESS]"
type textarea "Hi this is [PERSON_NAME] with Opendoor. I’m confirming you received the WO for …"
click at [360, 120] on span "Request response" at bounding box center [375, 120] width 33 height 6
click at [359, 120] on input "Request response" at bounding box center [354, 120] width 12 height 12
checkbox input "true"
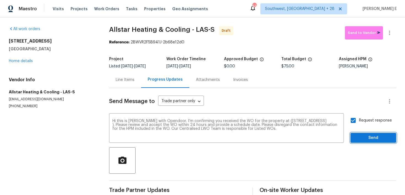
click at [360, 141] on button "Send" at bounding box center [374, 138] width 46 height 10
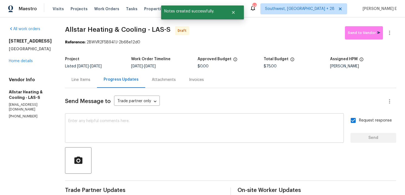
click at [168, 135] on textarea at bounding box center [204, 128] width 272 height 19
paste textarea "Attention All Work Orders must include before-photos (both close-up and wide-an…"
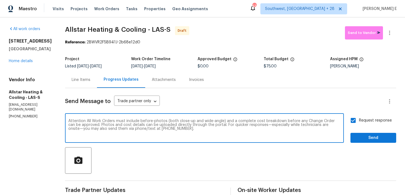
type textarea "Attention All Work Orders must include before-photos (both close-up and wide-an…"
click at [377, 135] on span "Send" at bounding box center [373, 137] width 37 height 7
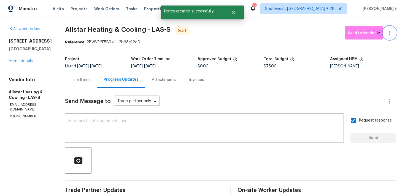
click at [390, 29] on button "button" at bounding box center [389, 32] width 13 height 13
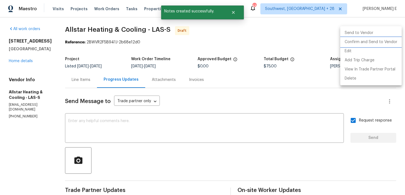
click at [381, 41] on li "Confirm and Send to Vendor" at bounding box center [371, 42] width 61 height 9
click at [239, 44] on div at bounding box center [202, 97] width 405 height 195
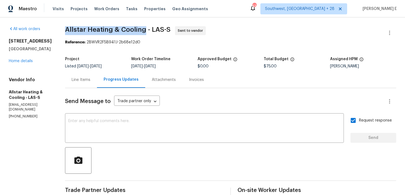
drag, startPoint x: 62, startPoint y: 32, endPoint x: 142, endPoint y: 32, distance: 80.0
click at [142, 32] on div "All work orders [STREET_ADDRESS] Home details Vendor Info Allstar Heating & Coo…" at bounding box center [202, 151] width 405 height 269
copy span "Allstar Heating & Cooling"
